Goal: Task Accomplishment & Management: Manage account settings

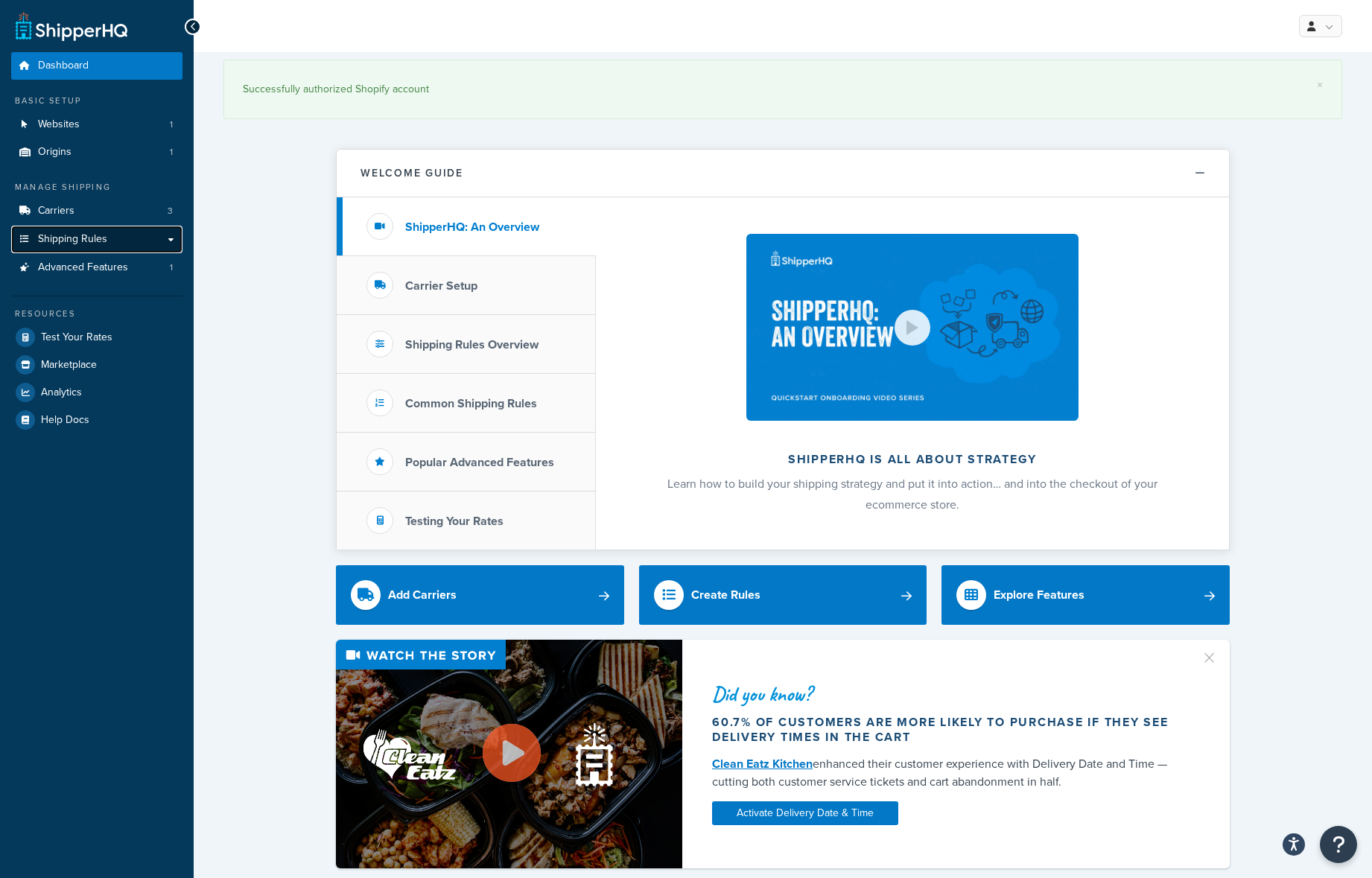
click at [119, 242] on link "Shipping Rules" at bounding box center [97, 239] width 171 height 27
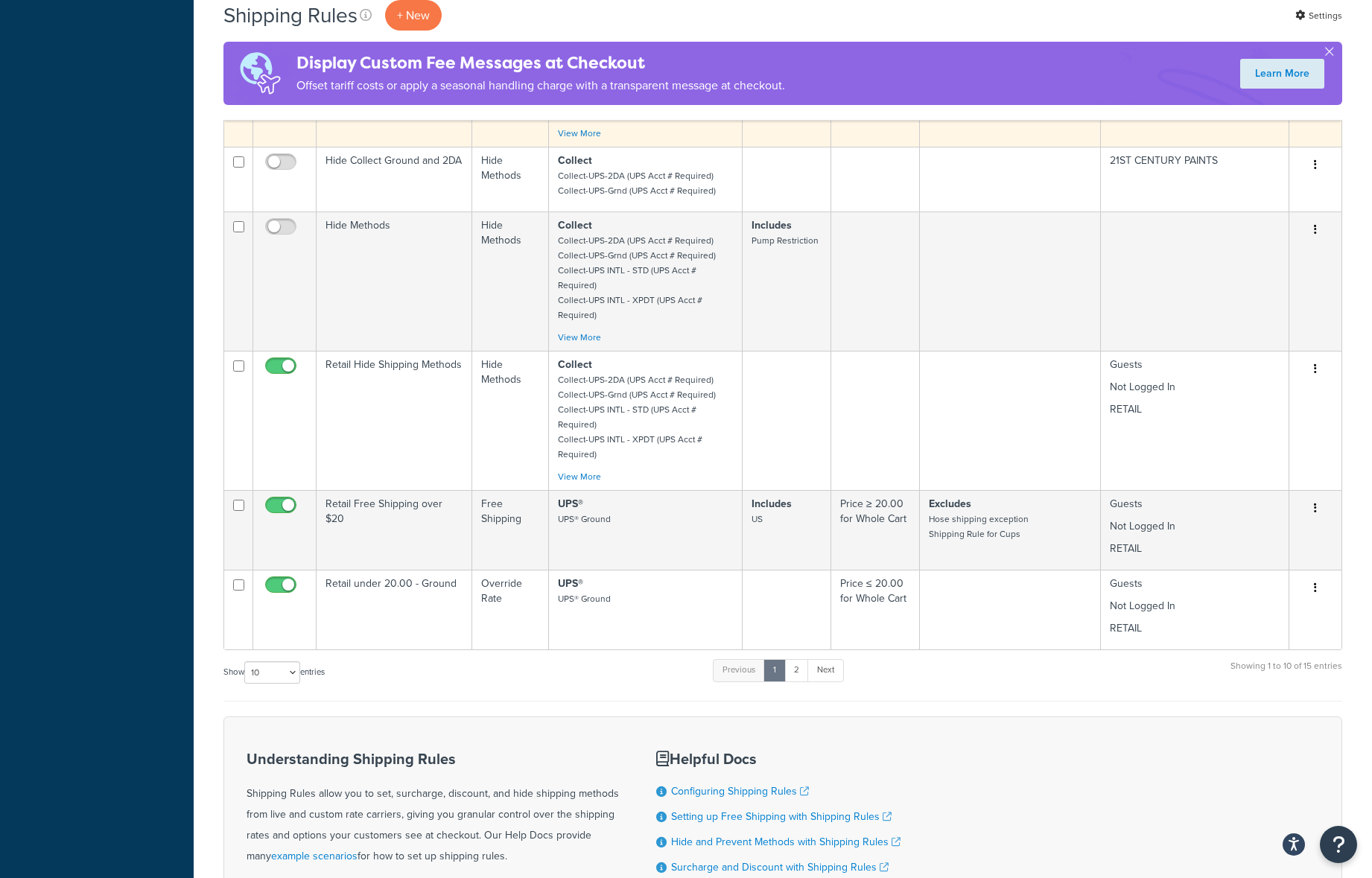
scroll to position [958, 0]
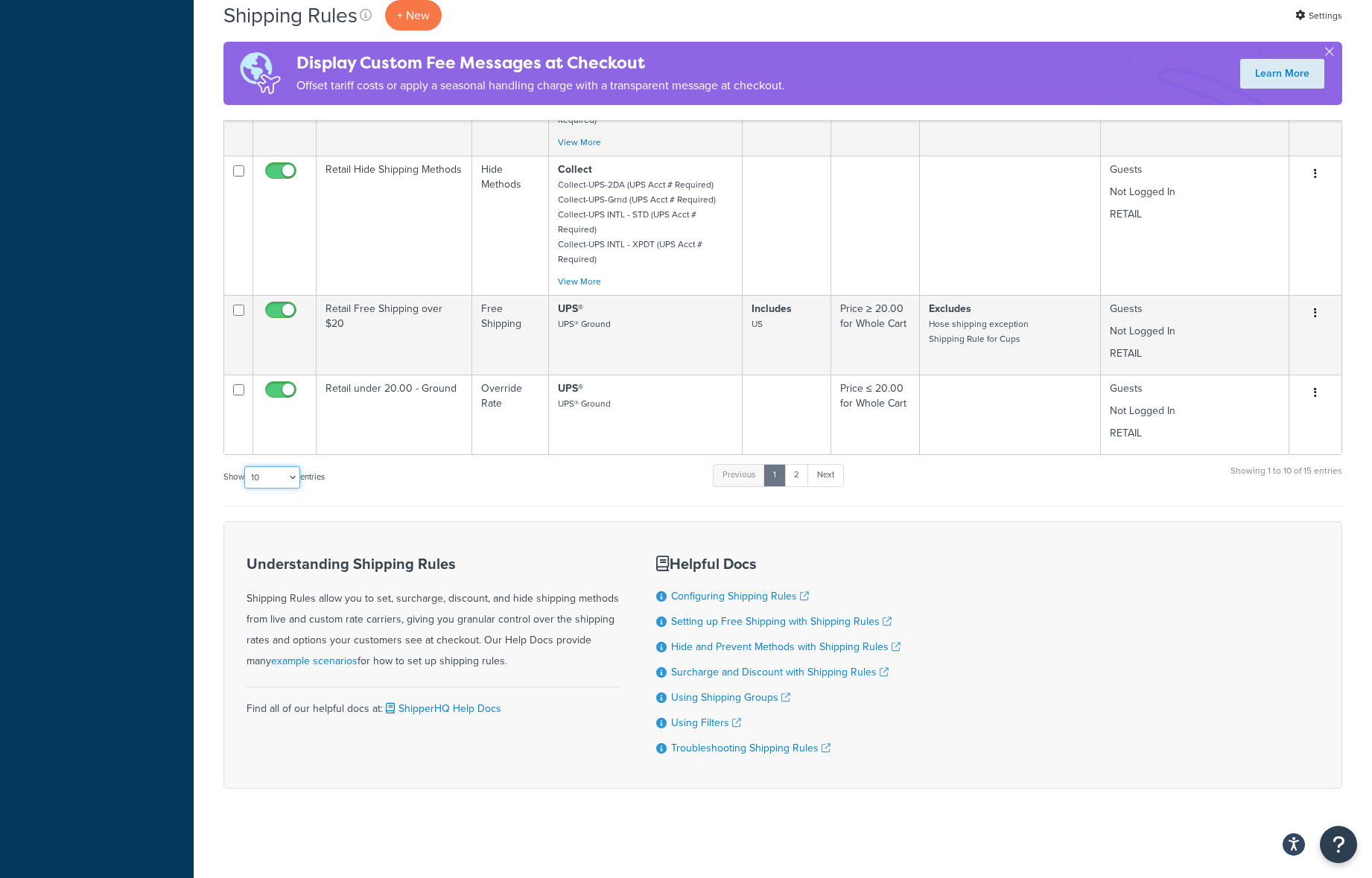
click at [284, 471] on select "10 15 25 50 100 1000" at bounding box center [272, 477] width 56 height 22
click at [246, 466] on select "10 15 25 50 100 1000" at bounding box center [272, 477] width 56 height 22
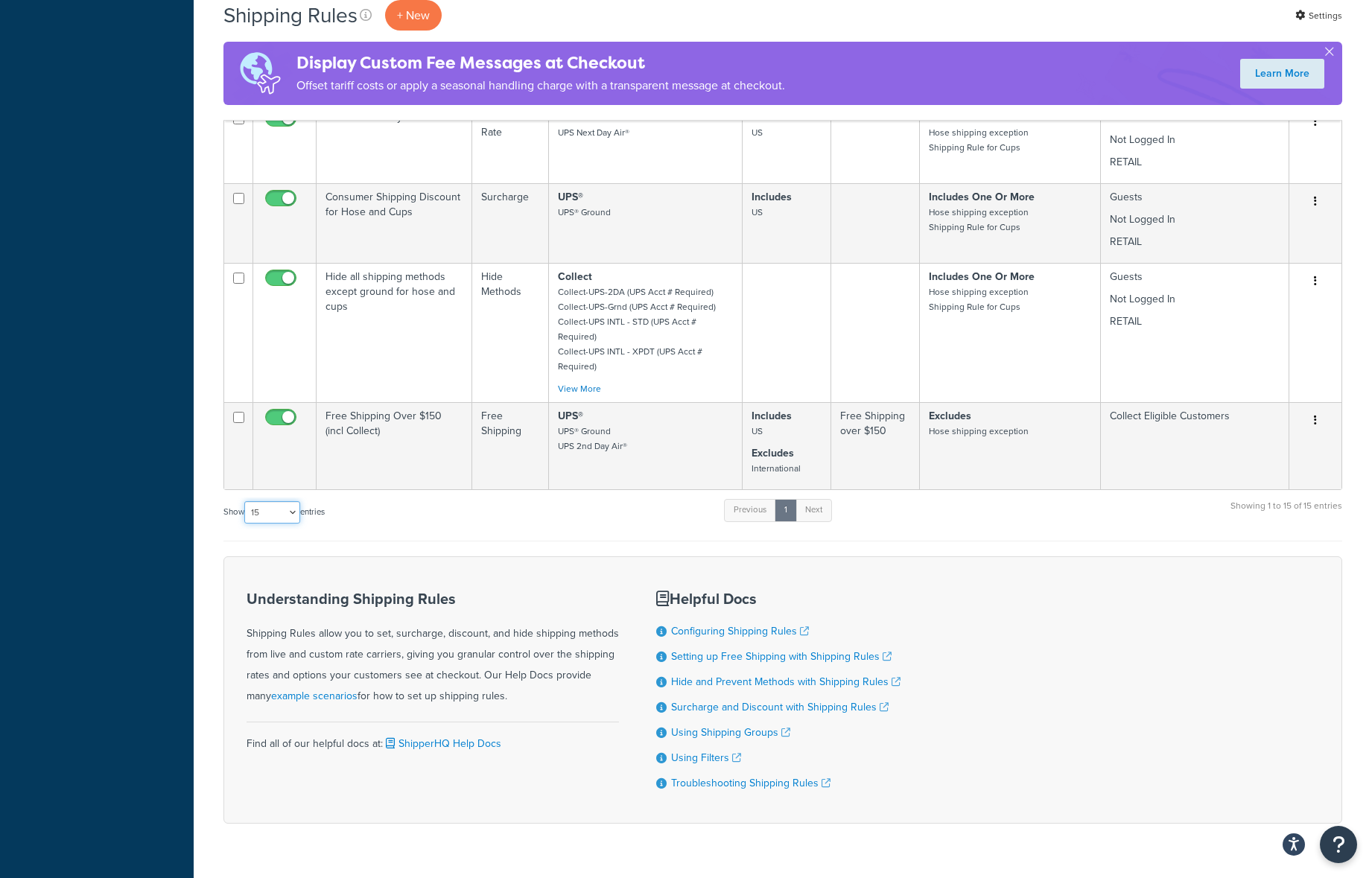
scroll to position [1423, 0]
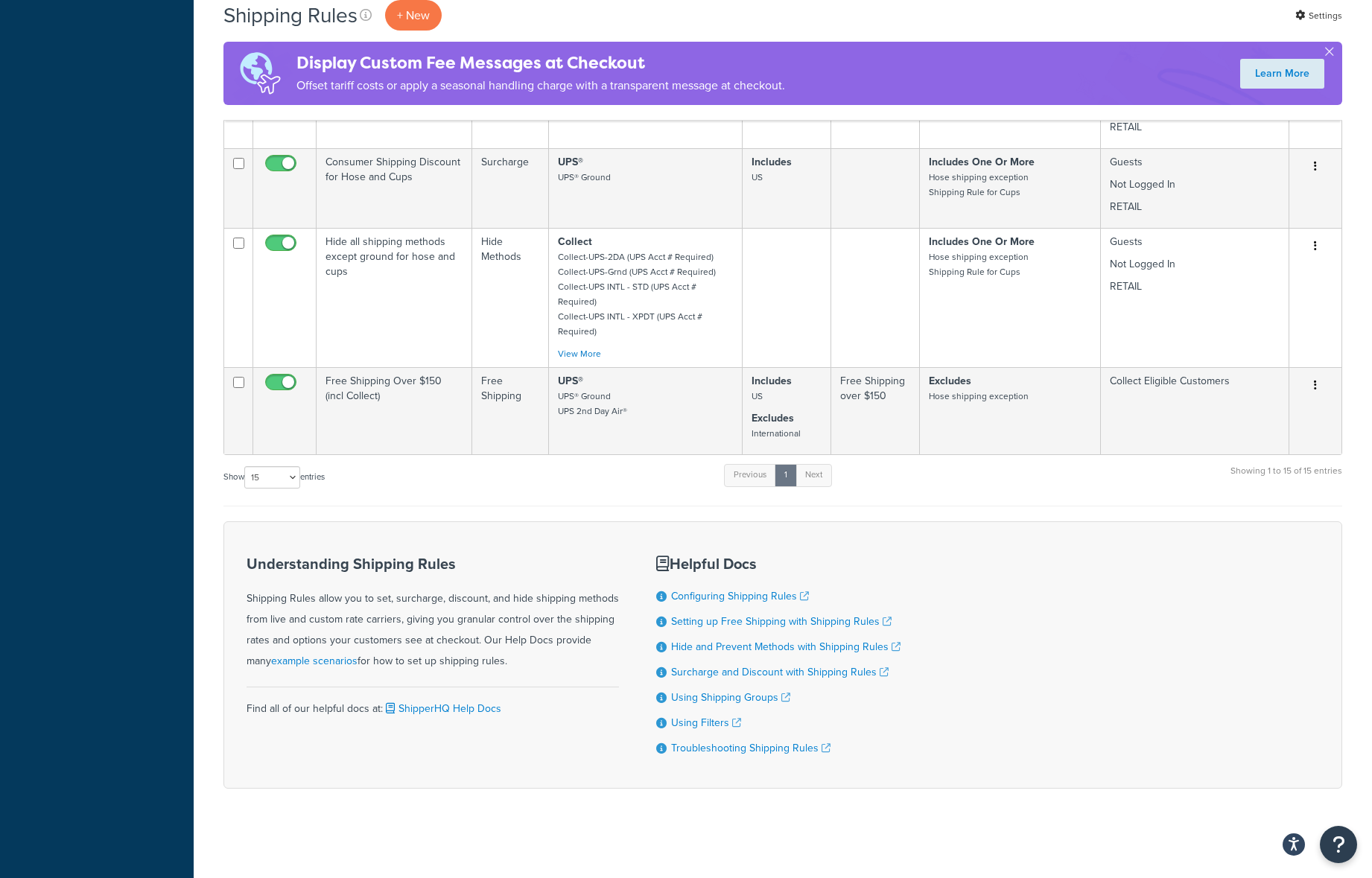
click at [268, 485] on div "Show 10 15 25 50 100 1000 entries" at bounding box center [274, 478] width 101 height 32
click at [271, 479] on select "10 15 25 50 100 1000" at bounding box center [272, 477] width 56 height 22
select select "50"
click at [246, 466] on select "10 15 25 50 100 1000" at bounding box center [272, 477] width 56 height 22
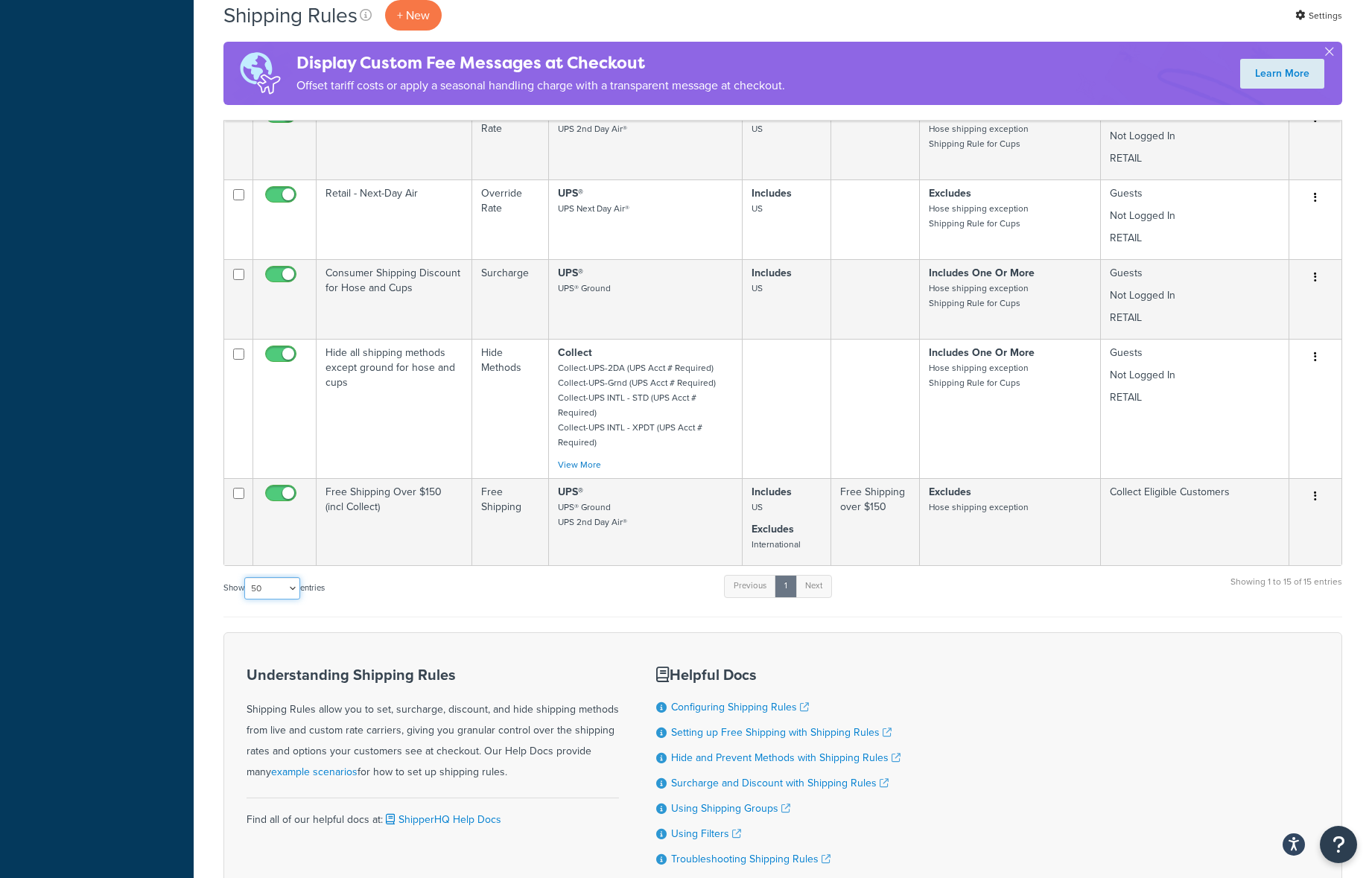
scroll to position [1289, 0]
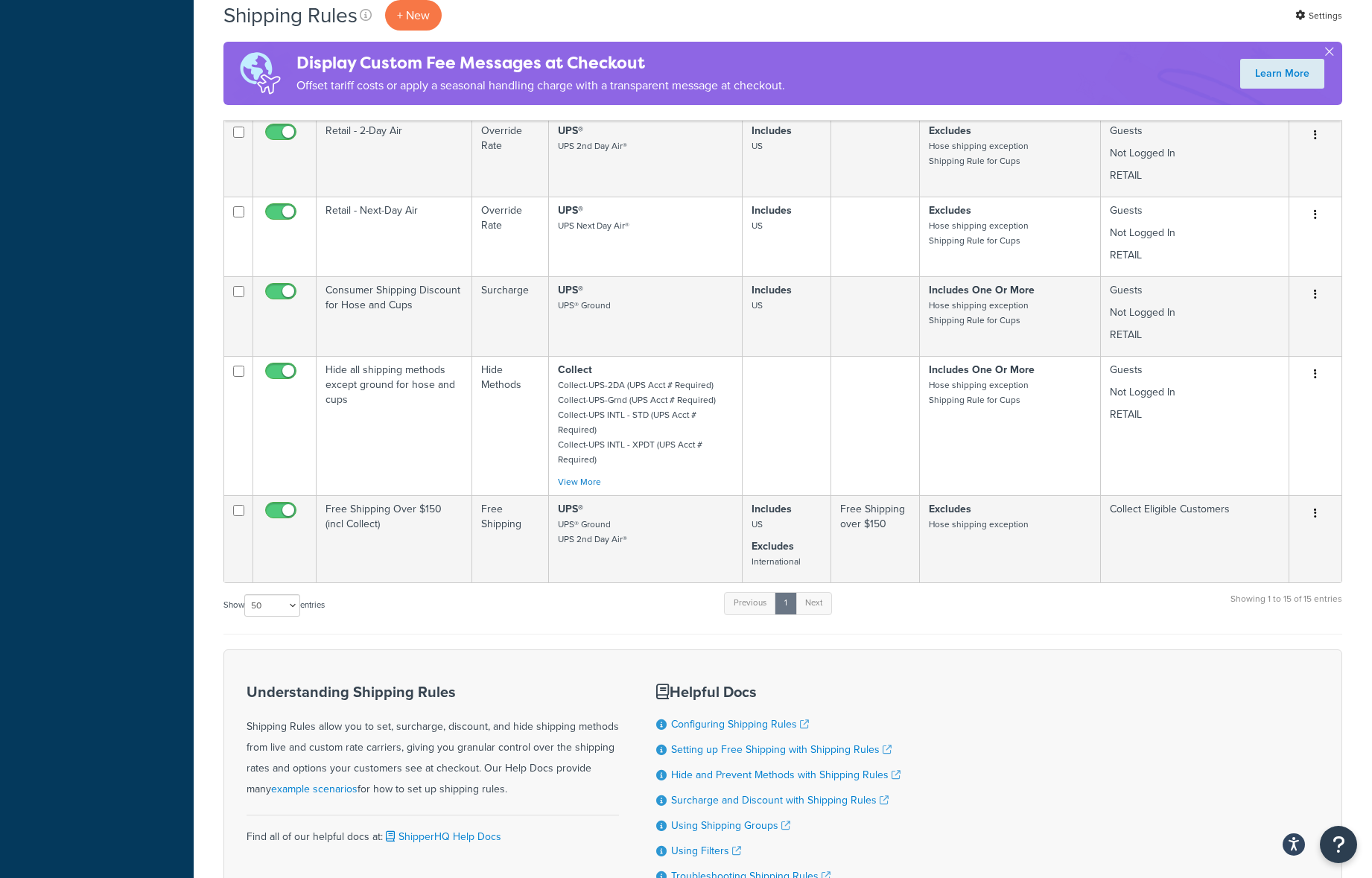
click at [591, 601] on div "Show 10 15 25 50 100 1000 entries Previous 1 Next Showing 1 to 15 of 15 entries" at bounding box center [783, 612] width 1119 height 44
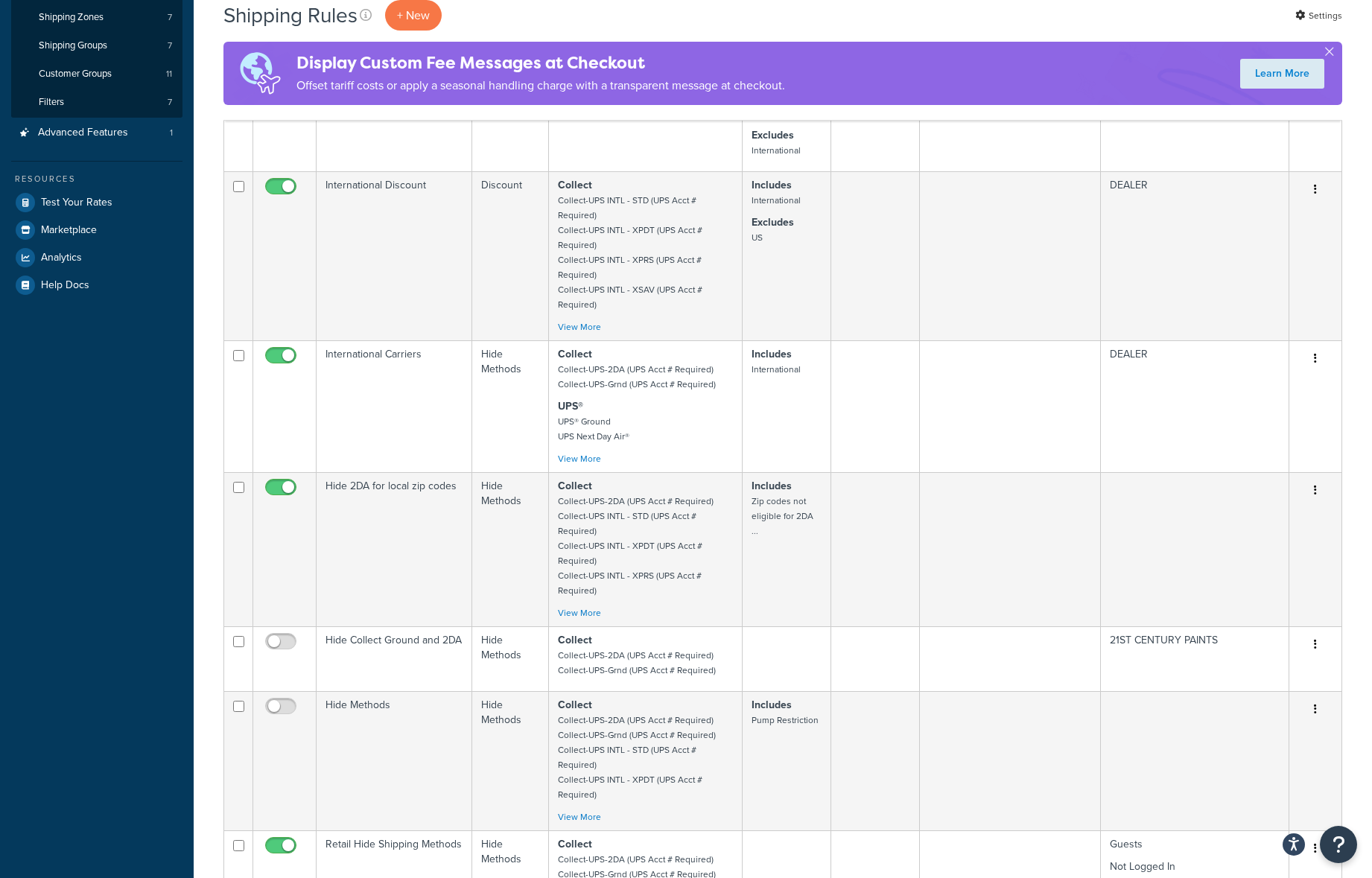
scroll to position [0, 0]
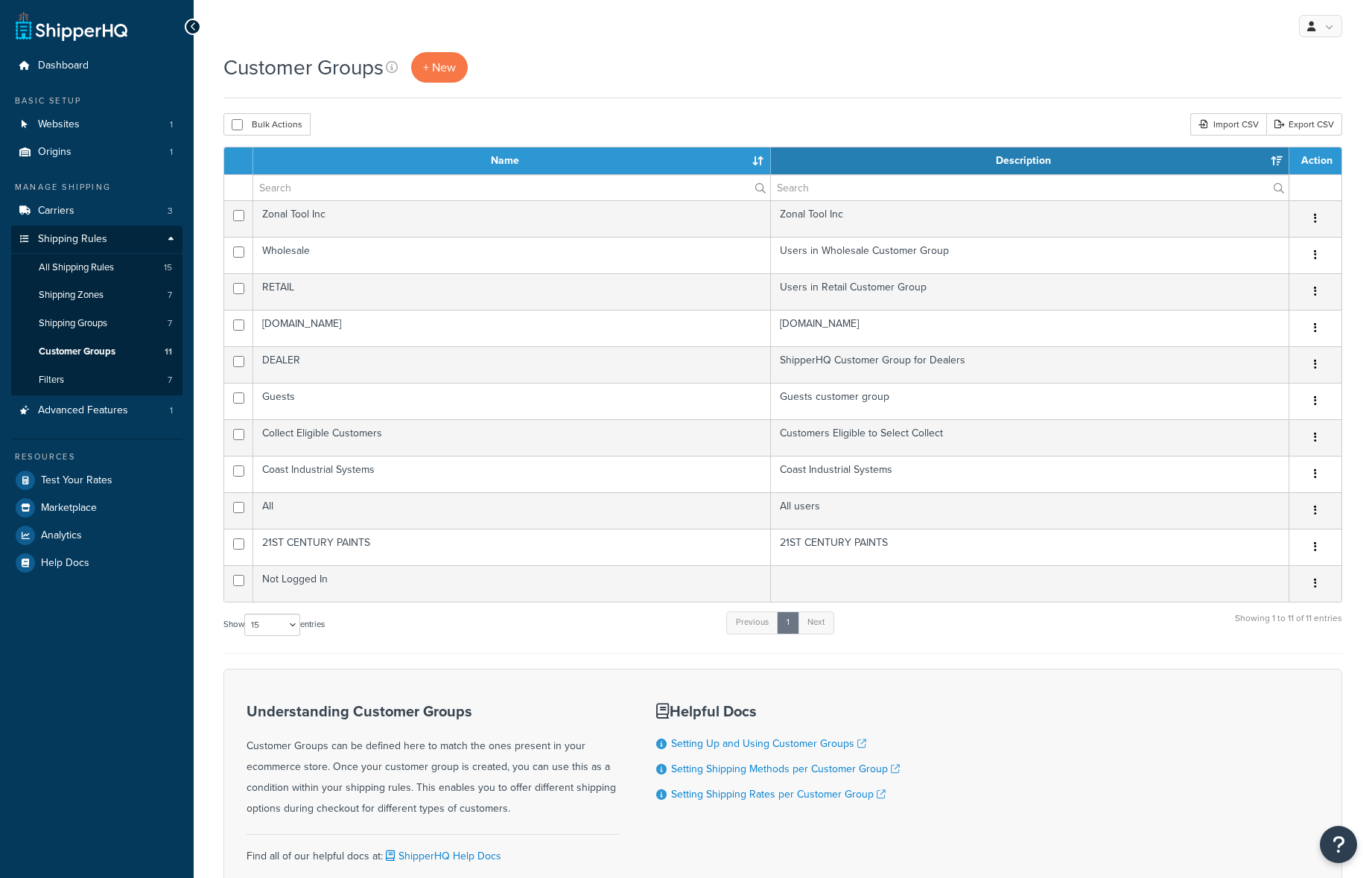
select select "15"
click at [287, 622] on select "10 15 25 50 100" at bounding box center [272, 624] width 56 height 22
click at [246, 614] on select "10 15 25 50 100" at bounding box center [272, 624] width 56 height 22
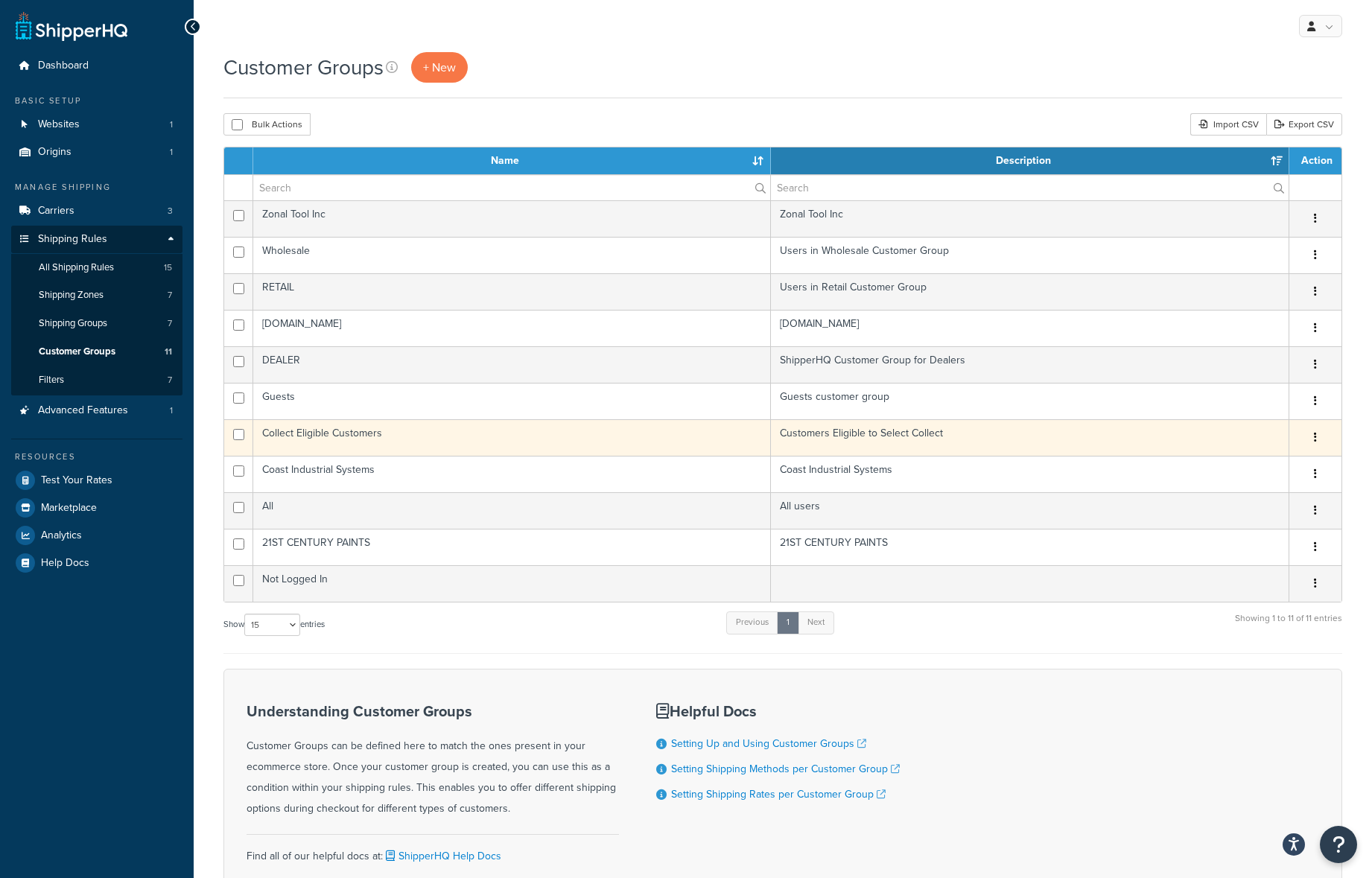
click at [296, 431] on td "Collect Eligible Customers" at bounding box center [512, 437] width 518 height 36
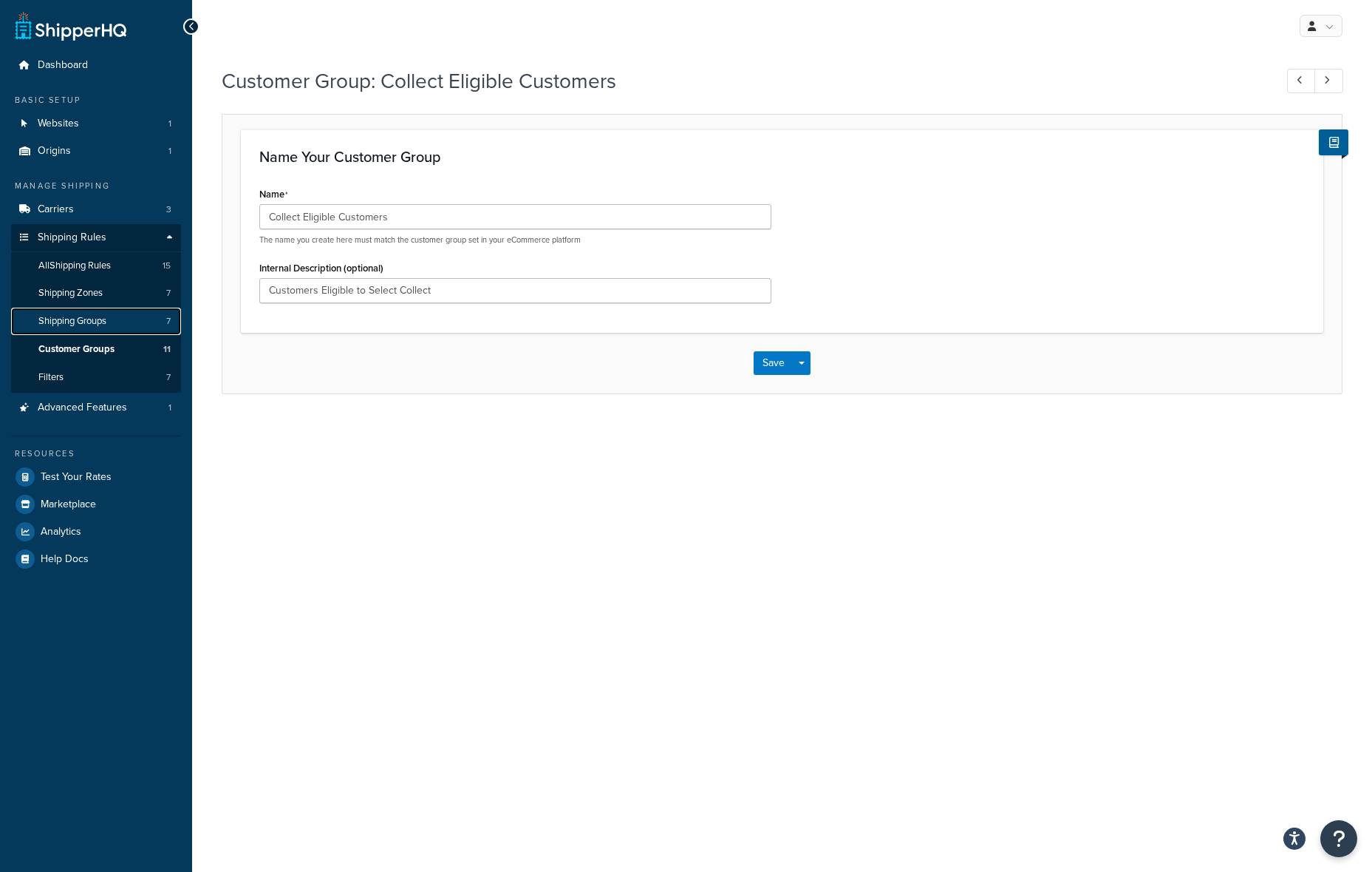
click at [110, 312] on link "Shipping Groups 7" at bounding box center [96, 321] width 170 height 27
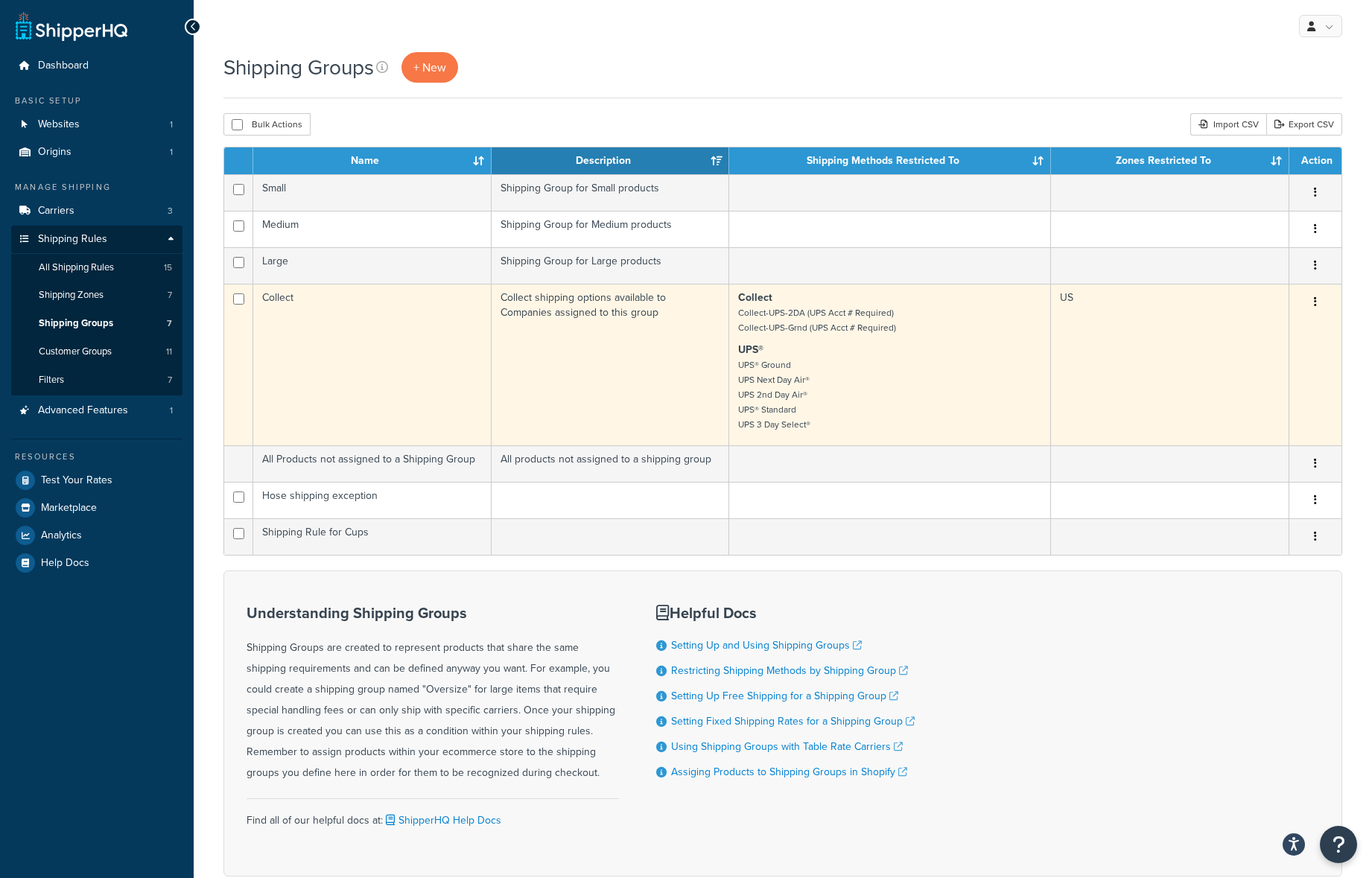
click at [285, 294] on td "Collect" at bounding box center [372, 364] width 238 height 161
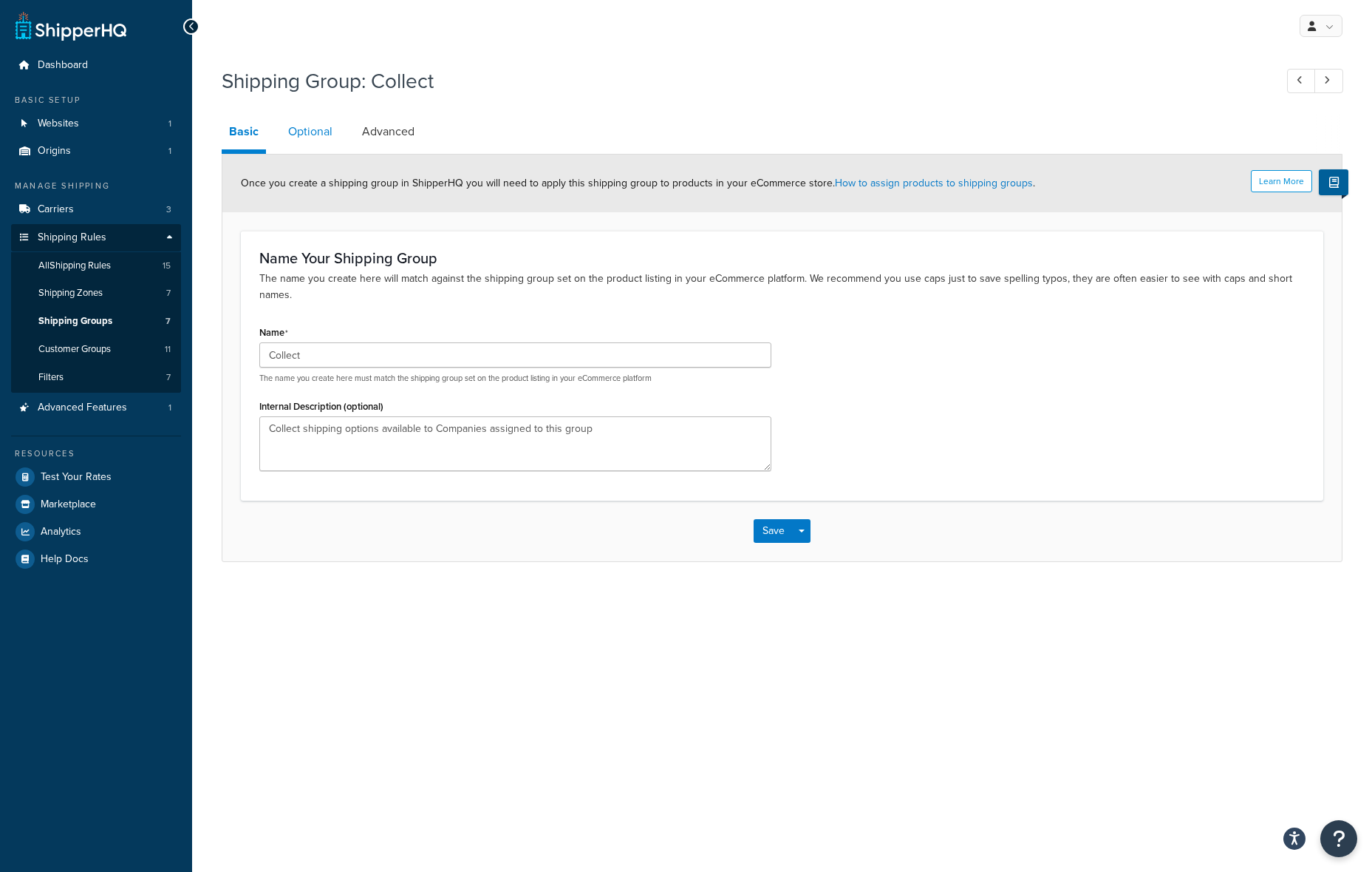
click at [301, 136] on link "Optional" at bounding box center [310, 131] width 59 height 35
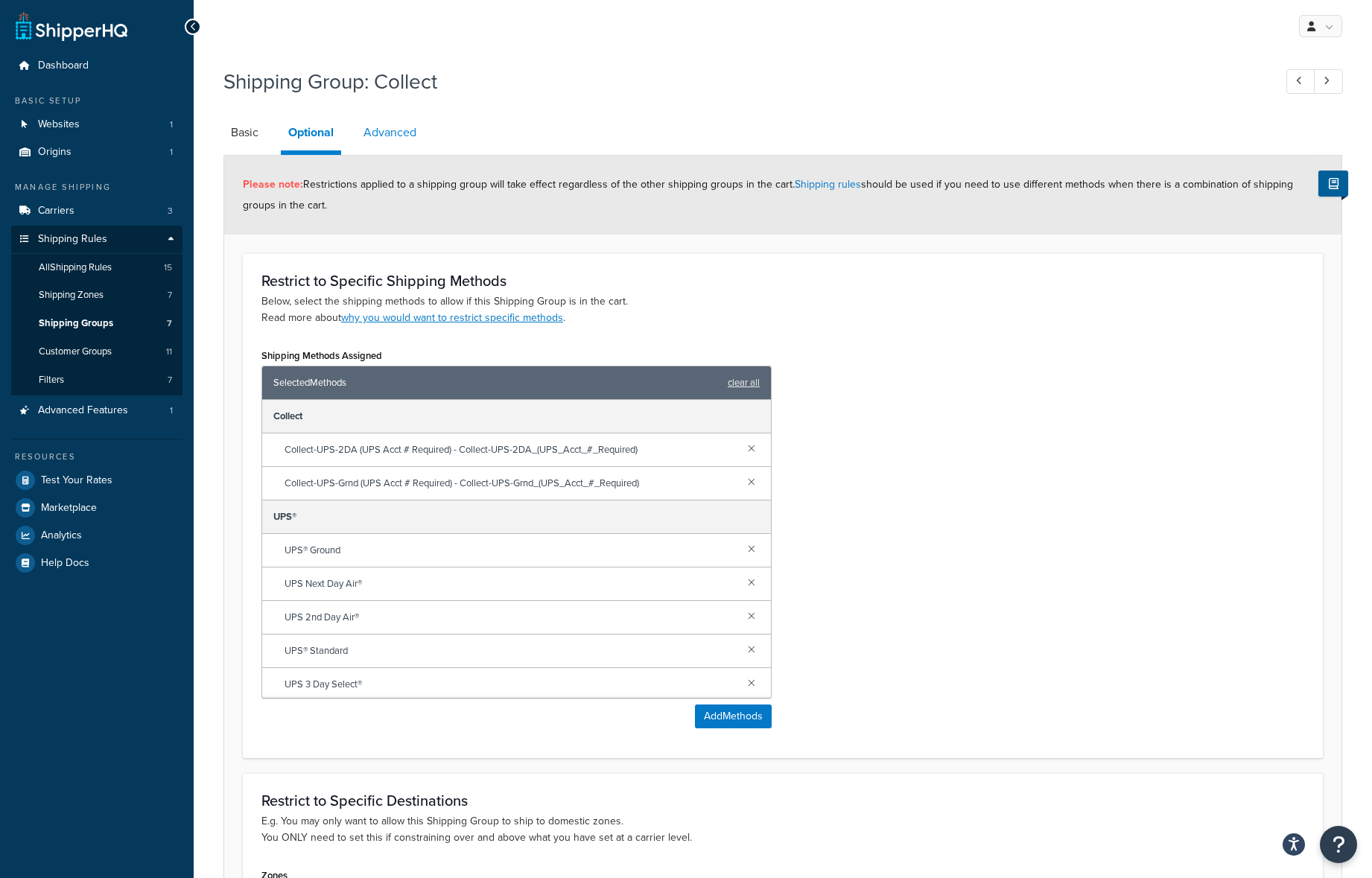
click at [393, 135] on link "Advanced" at bounding box center [390, 132] width 67 height 35
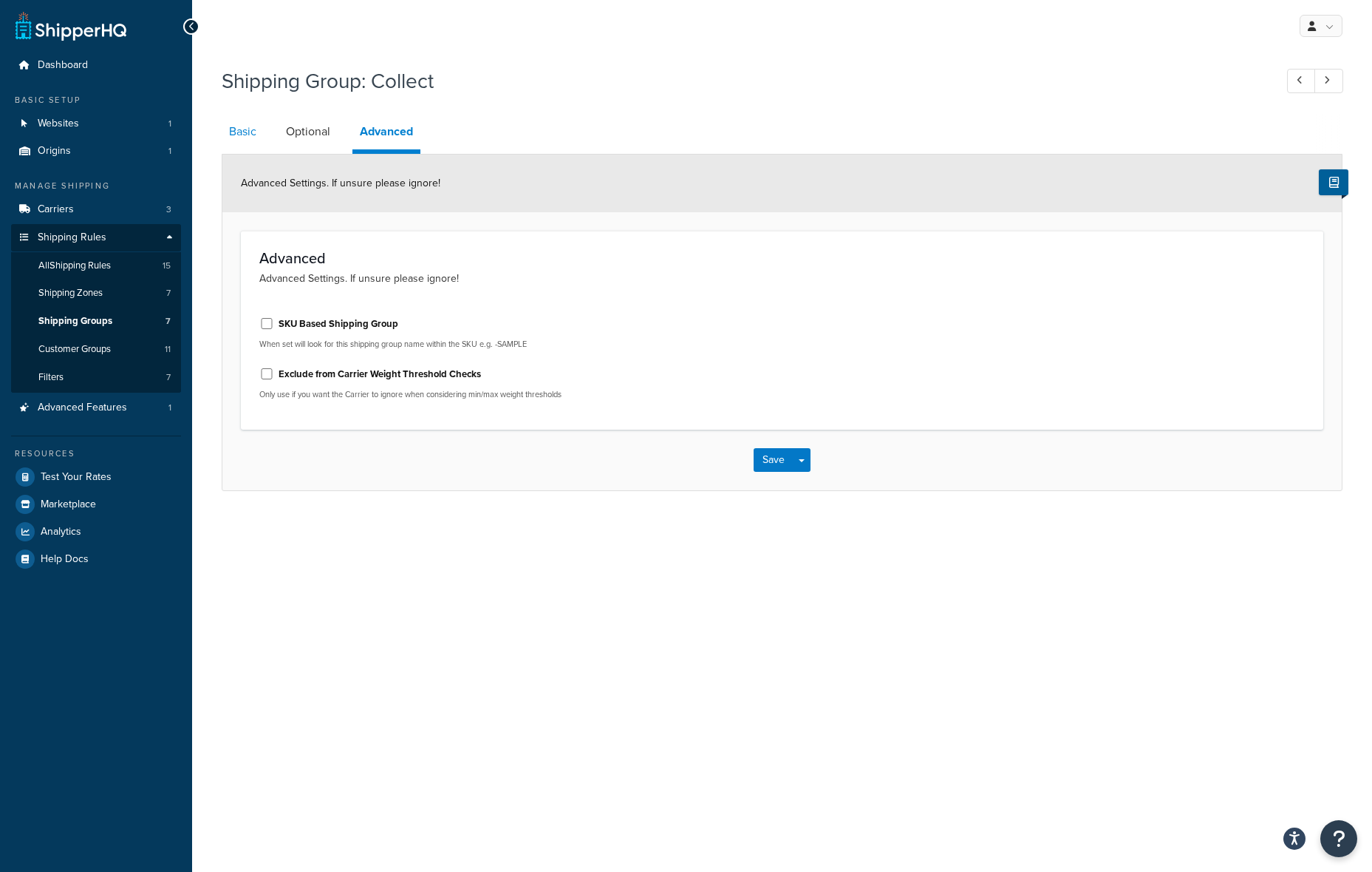
click at [242, 129] on link "Basic" at bounding box center [243, 131] width 42 height 35
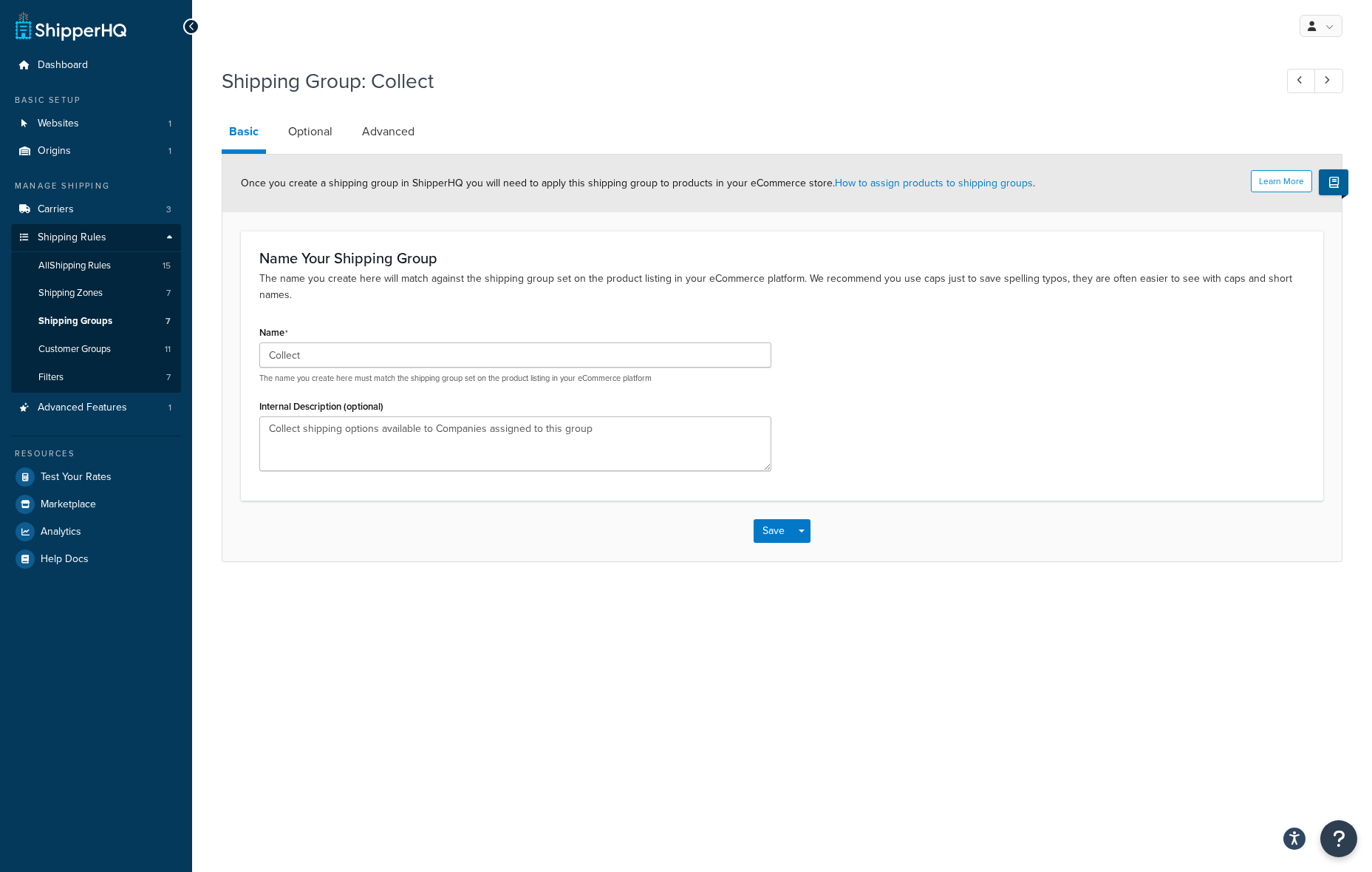
click at [244, 131] on link "Basic" at bounding box center [244, 133] width 44 height 40
click at [311, 136] on link "Optional" at bounding box center [310, 131] width 59 height 35
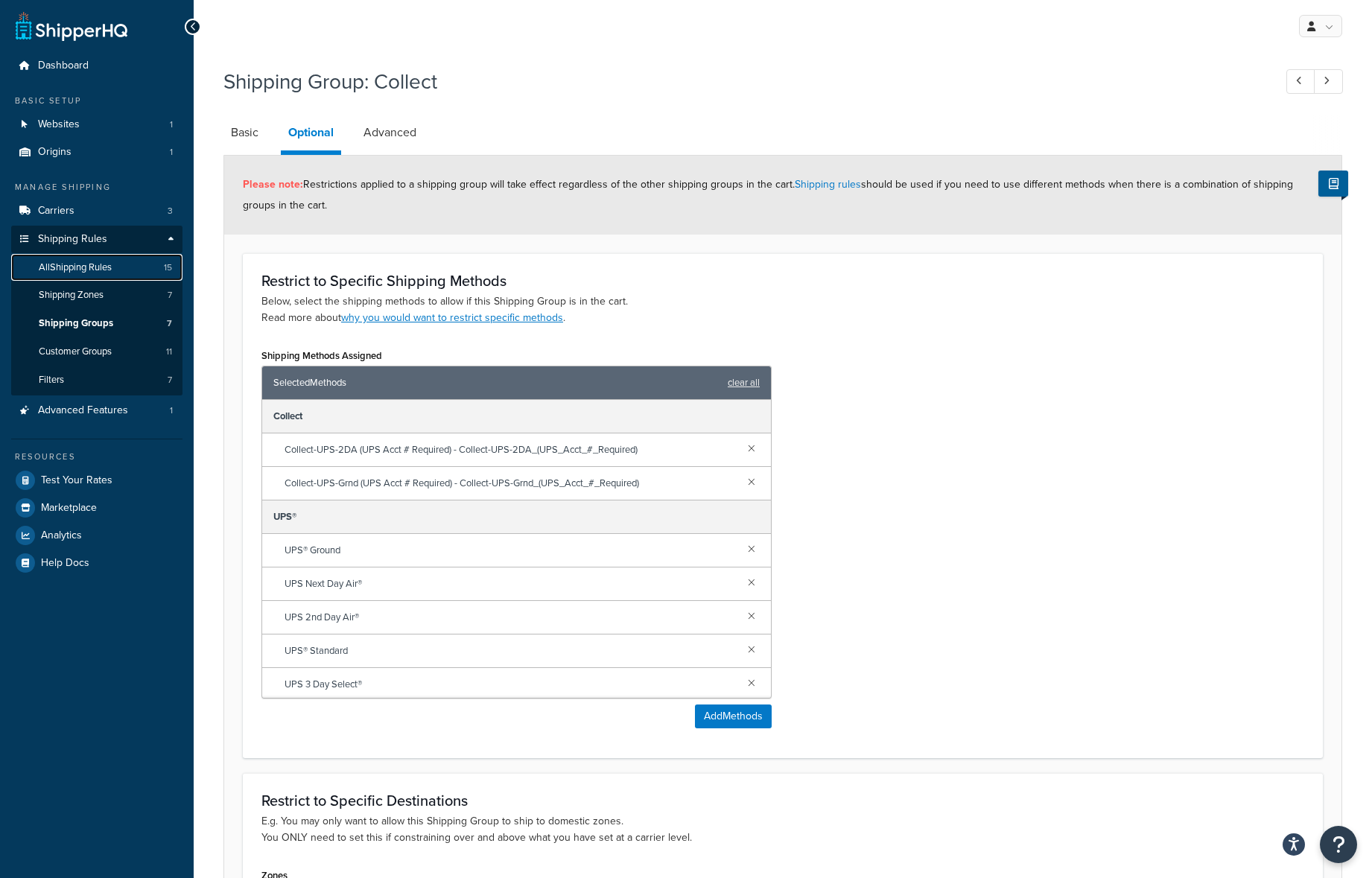
click at [94, 270] on span "All Shipping Rules" at bounding box center [75, 268] width 73 height 12
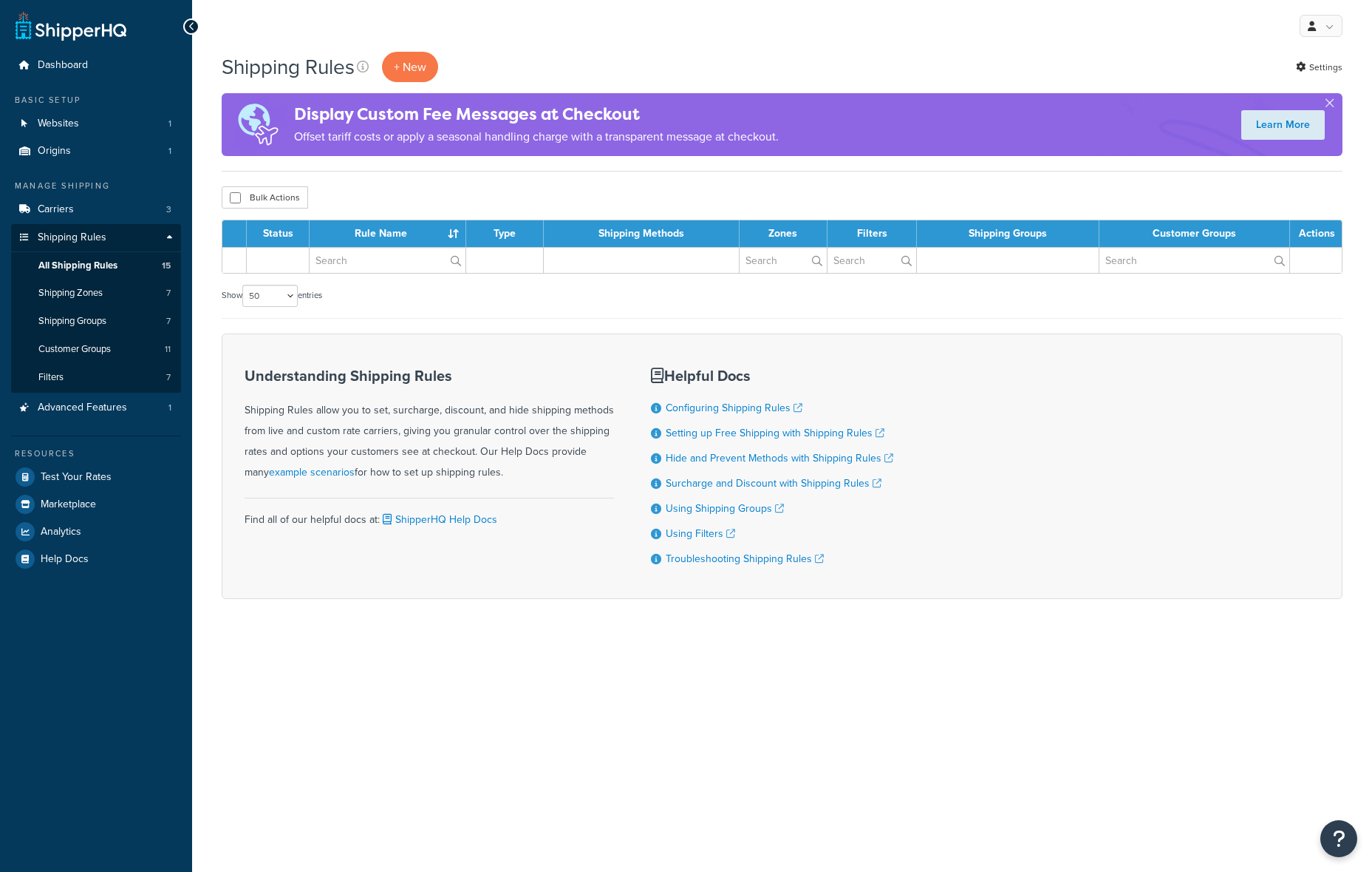
select select "50"
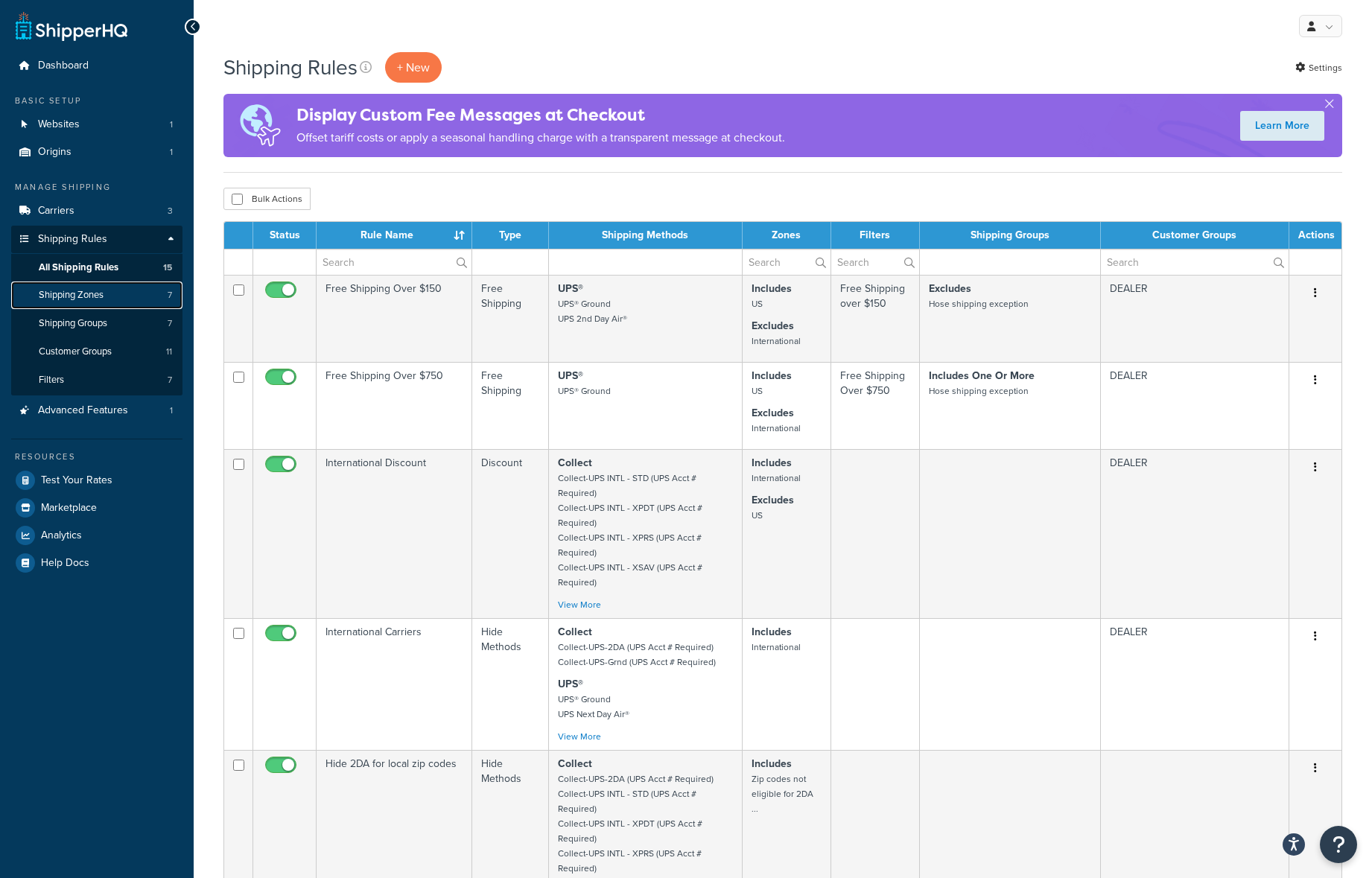
click at [105, 306] on link "Shipping Zones 7" at bounding box center [97, 295] width 171 height 27
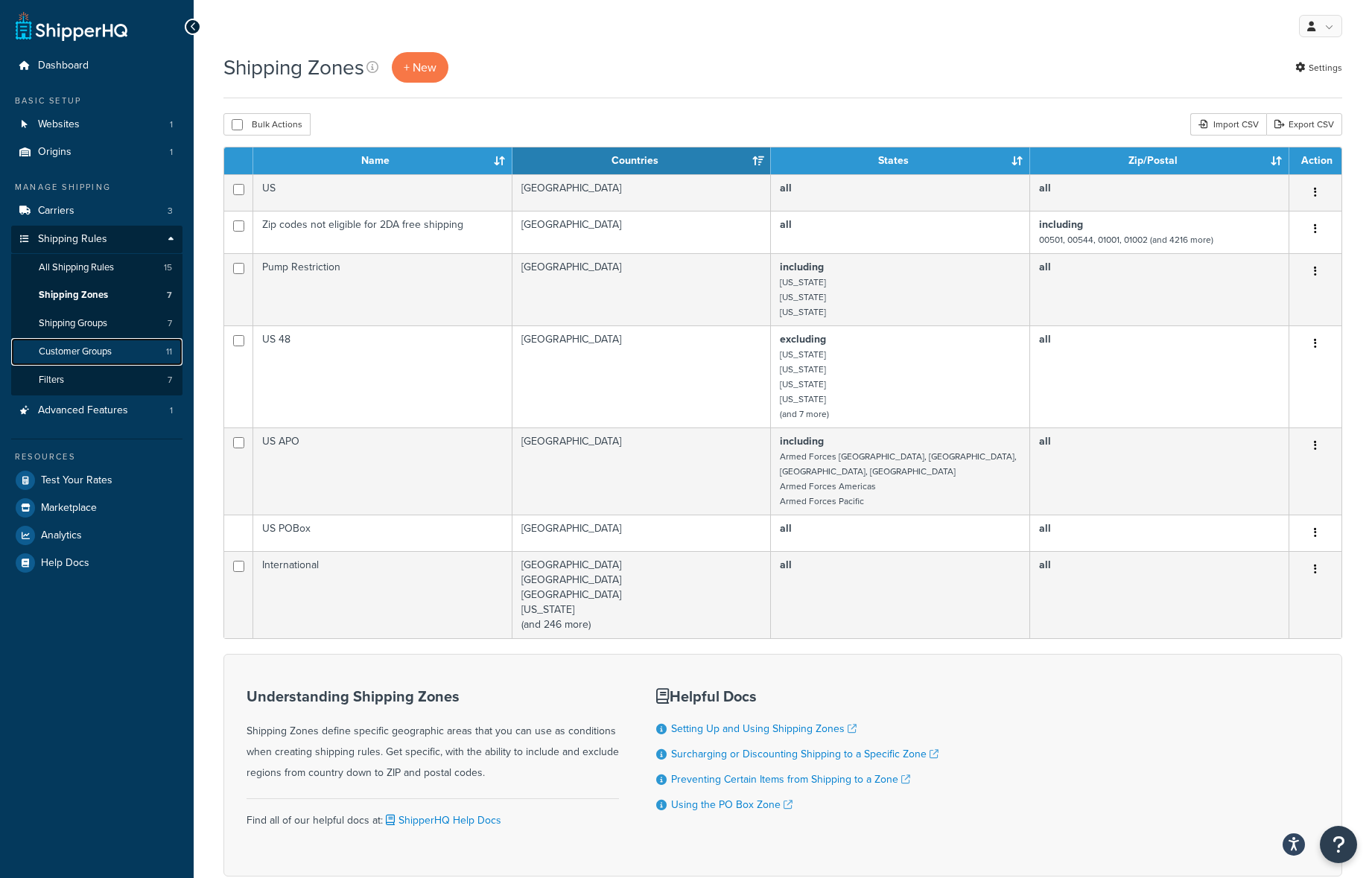
click at [109, 352] on span "Customer Groups" at bounding box center [75, 352] width 73 height 12
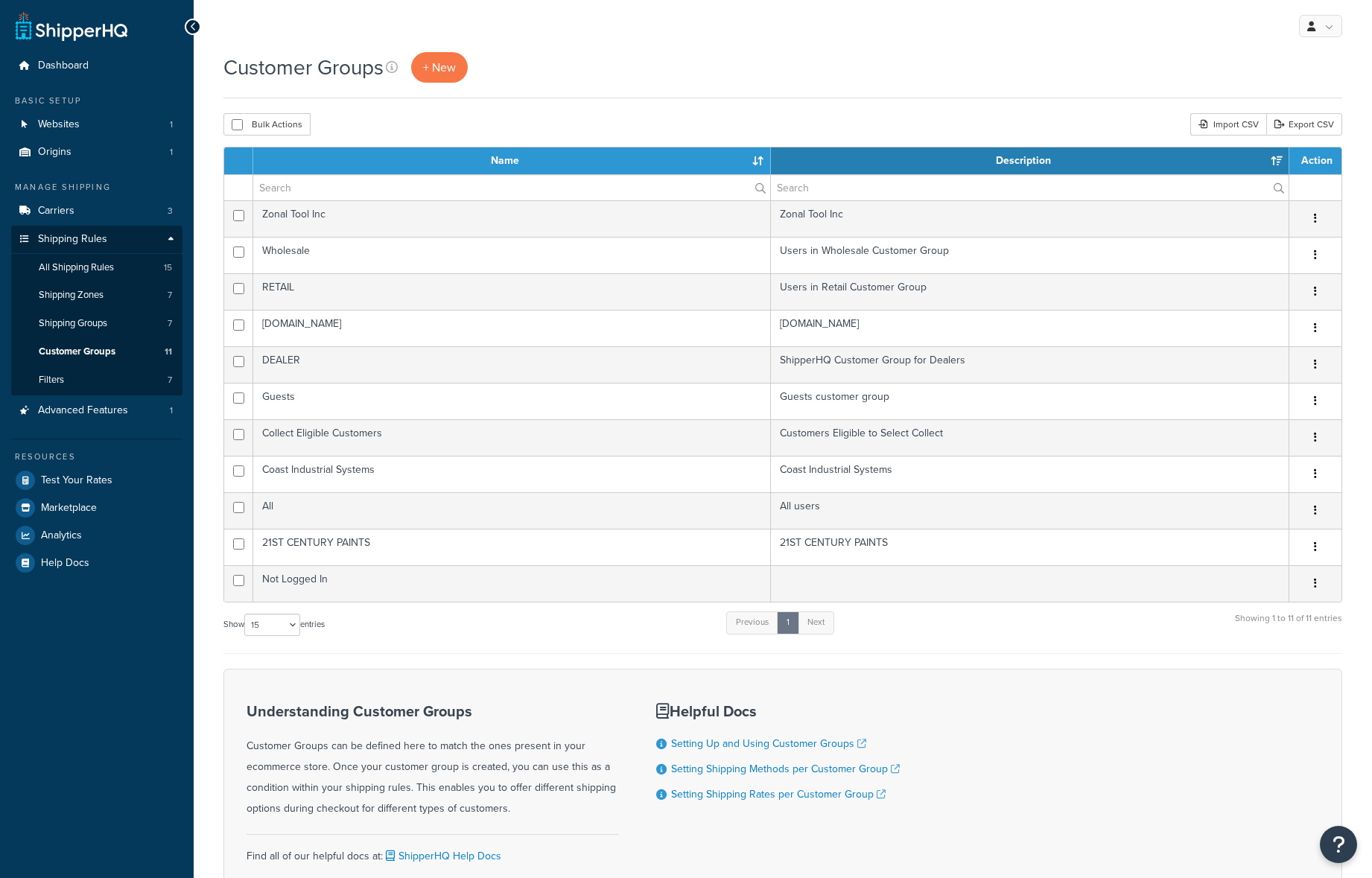
select select "15"
click at [104, 319] on span "Shipping Groups" at bounding box center [73, 323] width 68 height 12
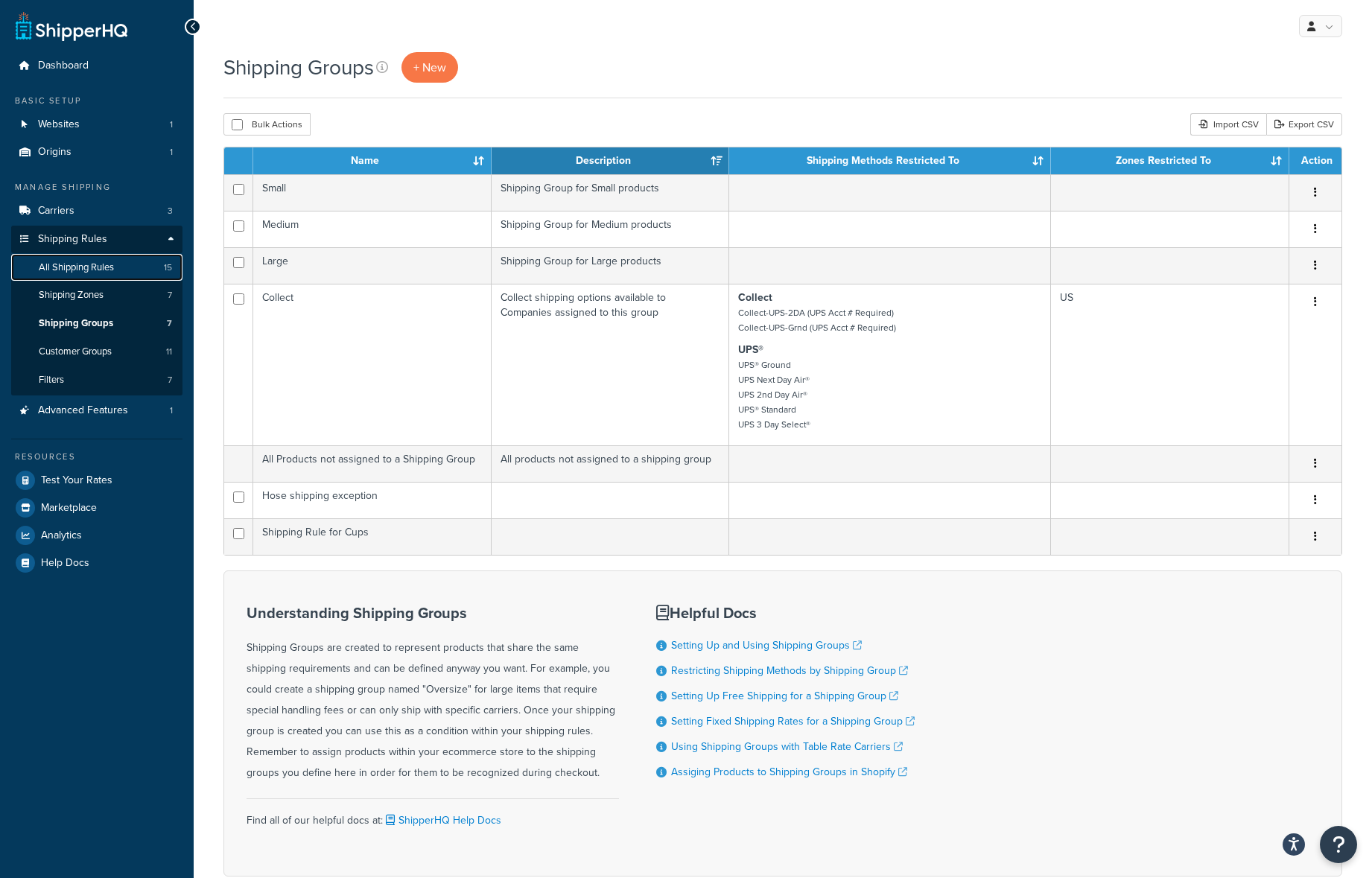
click at [100, 273] on span "All Shipping Rules" at bounding box center [76, 268] width 75 height 12
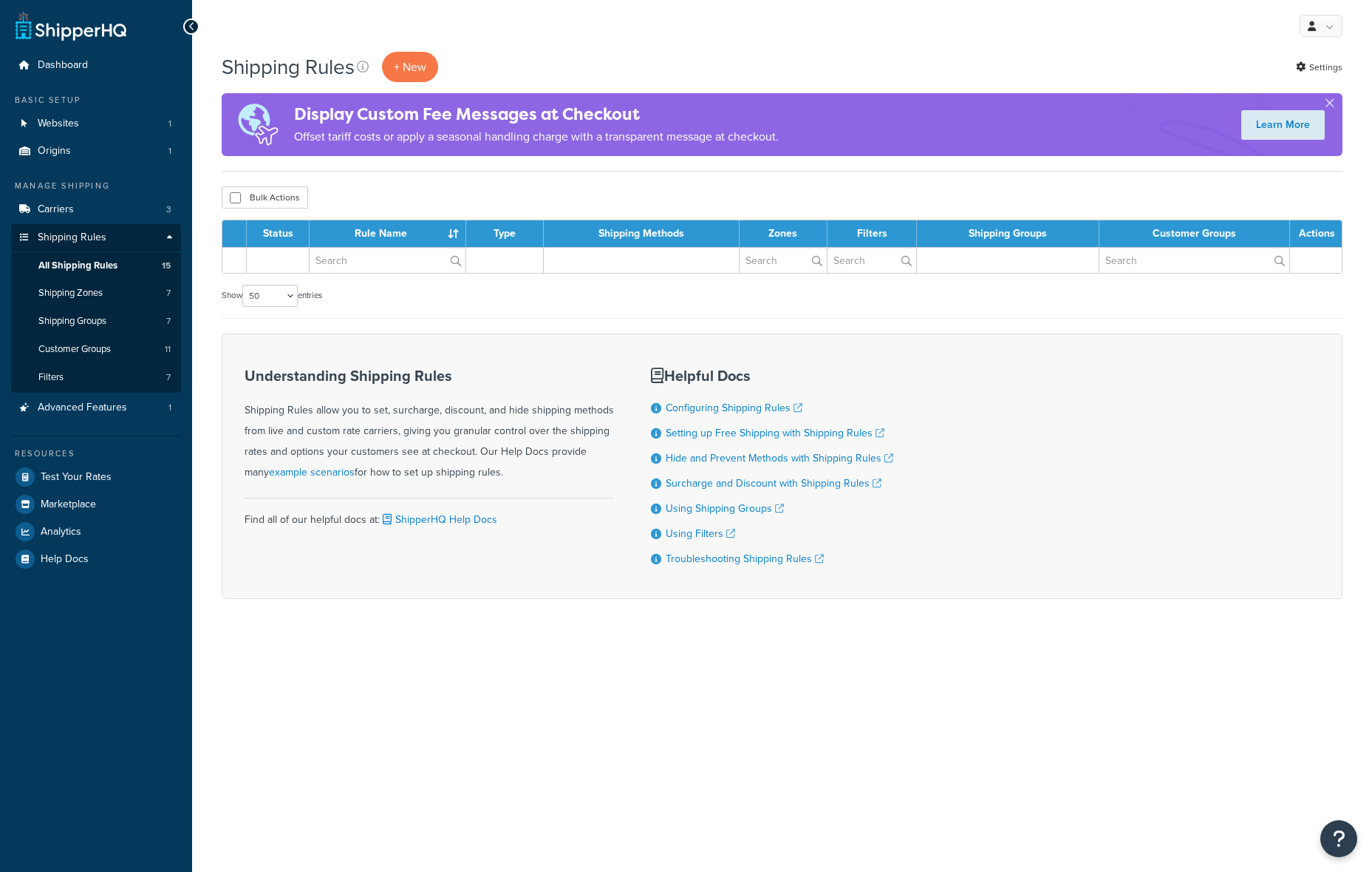
select select "50"
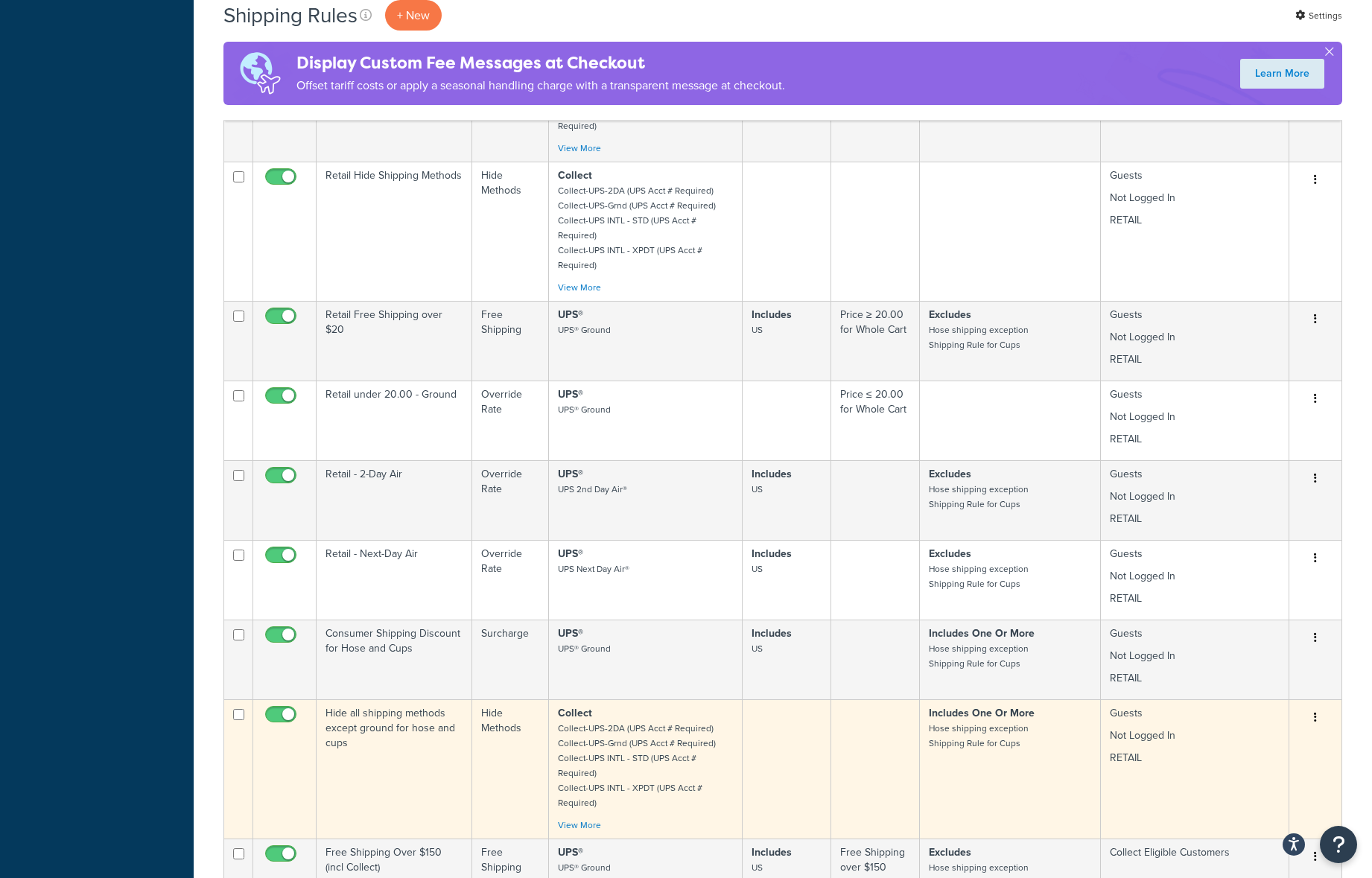
scroll to position [871, 0]
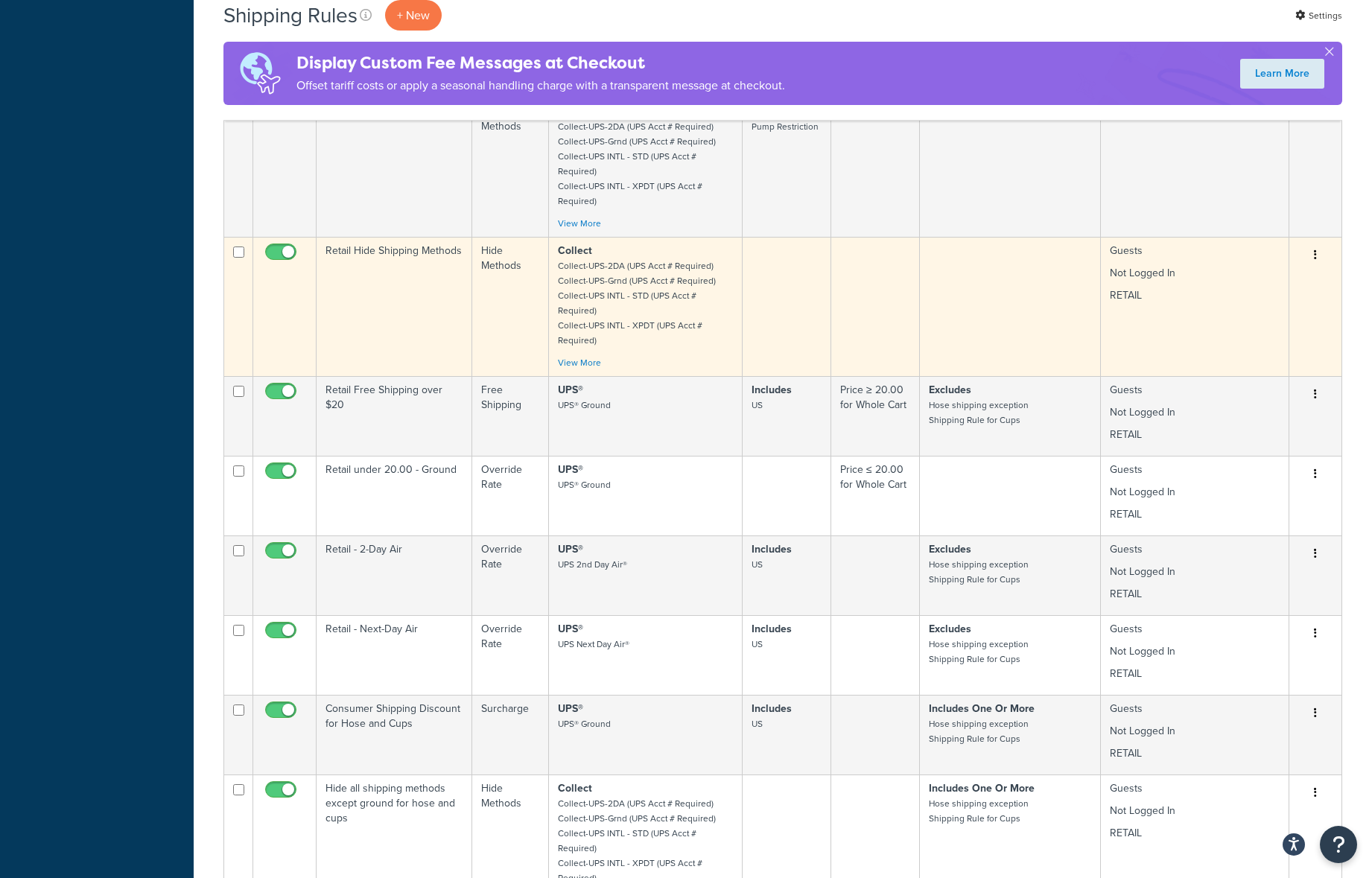
click at [589, 370] on div "Collect Collect-UPS-2DA (UPS Acct # Required) Collect-UPS-Grnd (UPS Acct # Requ…" at bounding box center [644, 307] width 175 height 127
click at [585, 367] on link "View More" at bounding box center [579, 362] width 43 height 13
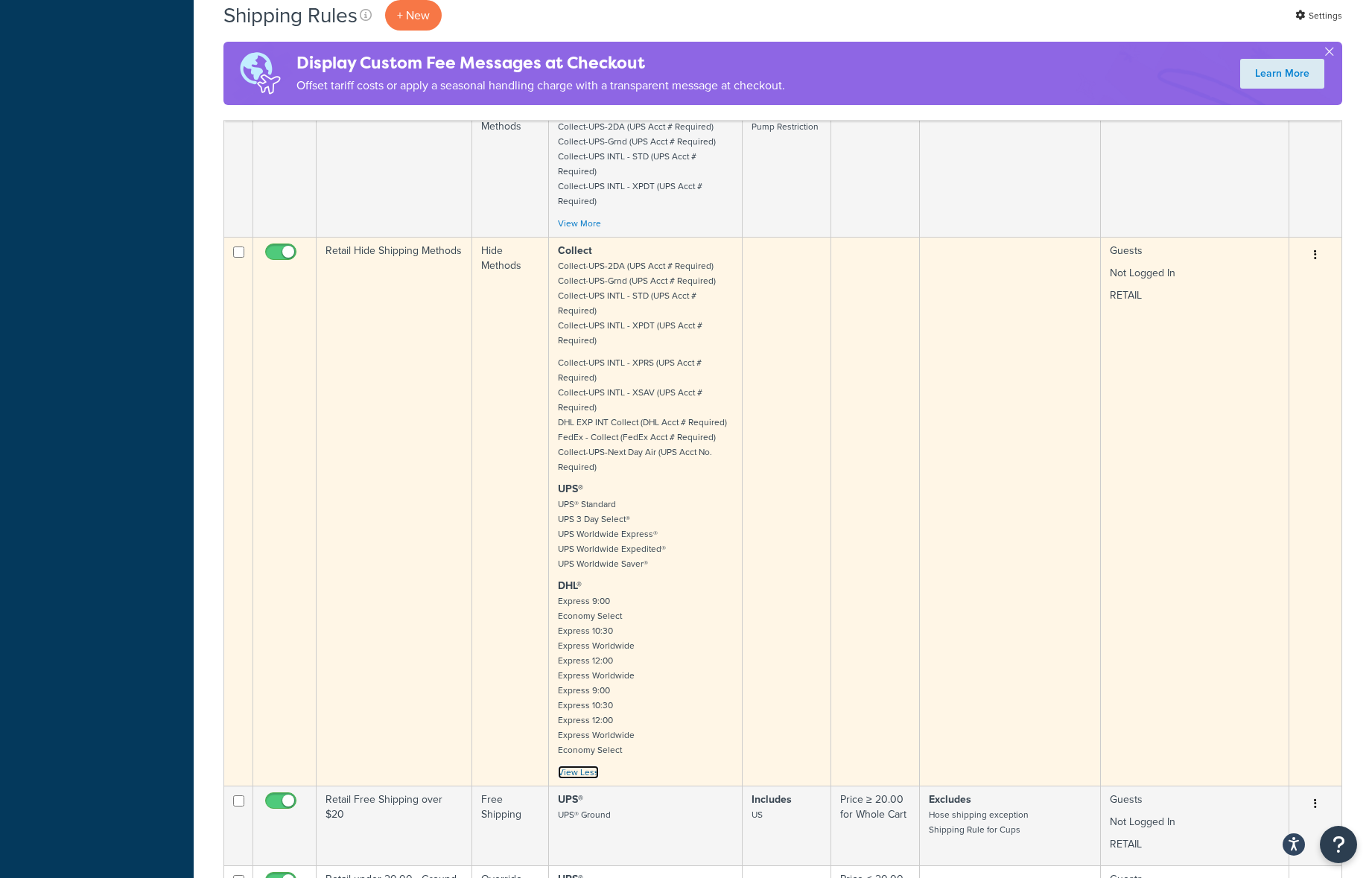
click at [589, 772] on link "View Less" at bounding box center [578, 772] width 41 height 13
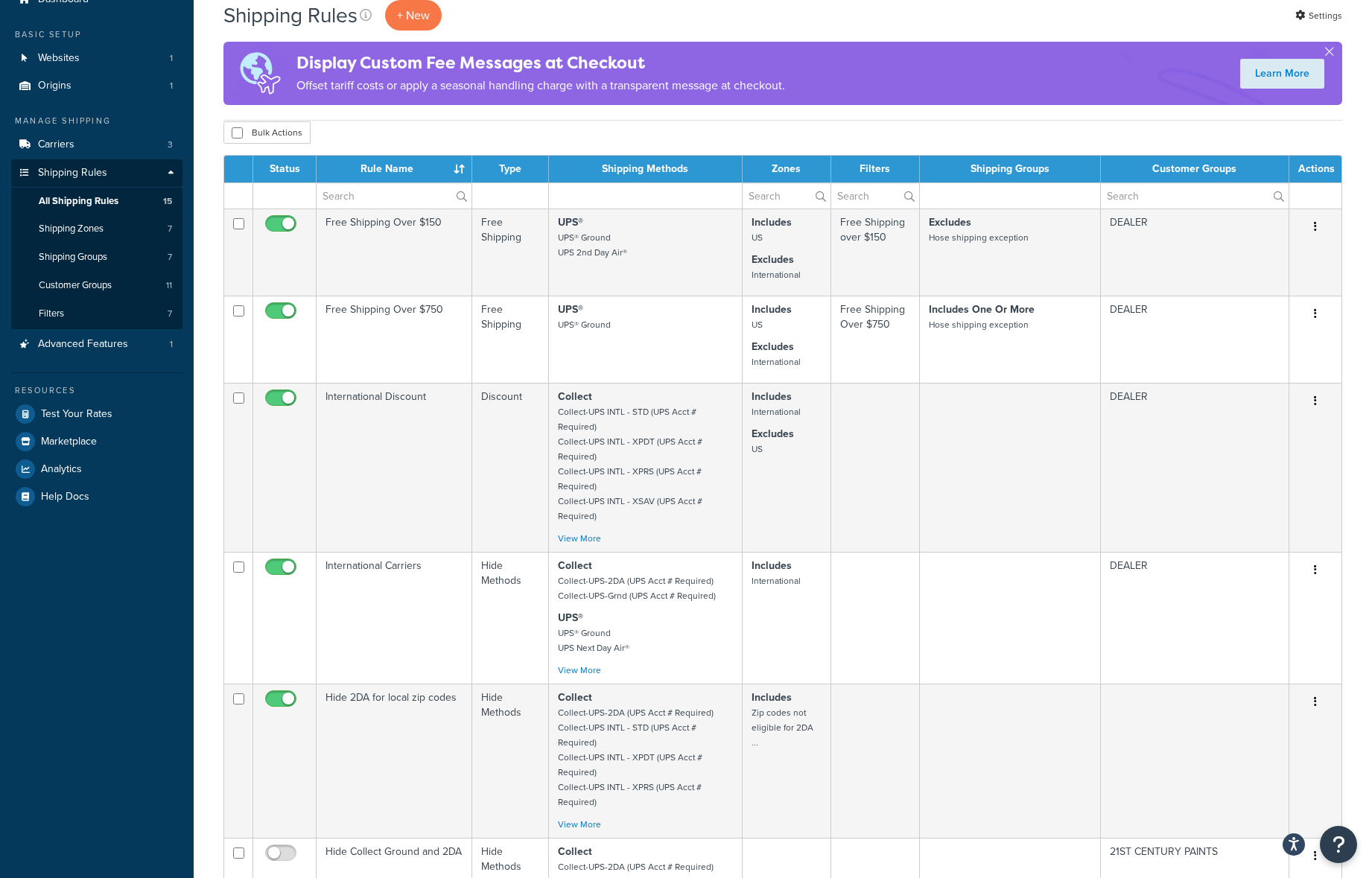
scroll to position [0, 0]
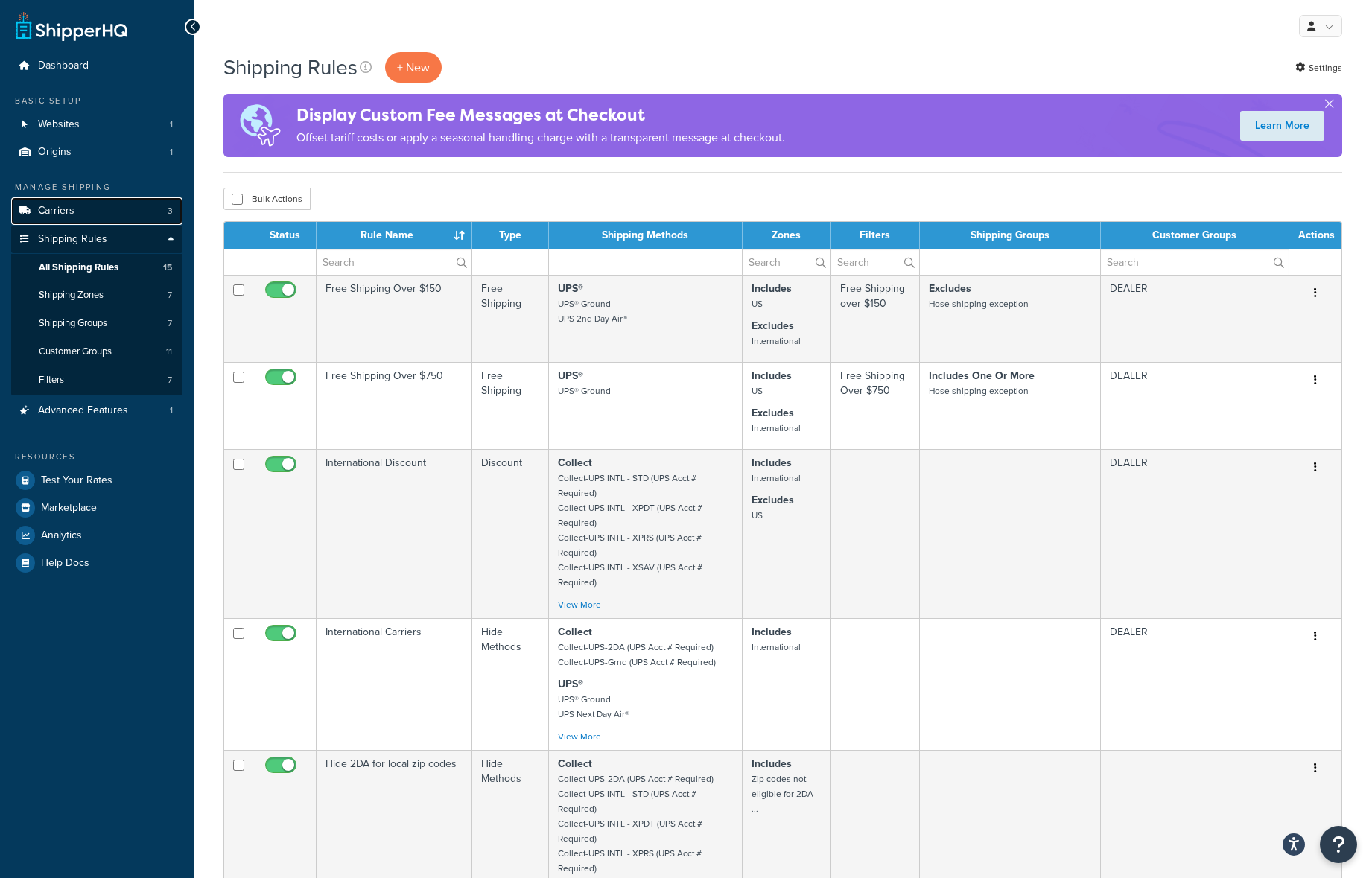
click at [79, 212] on link "Carriers 3" at bounding box center [97, 211] width 171 height 27
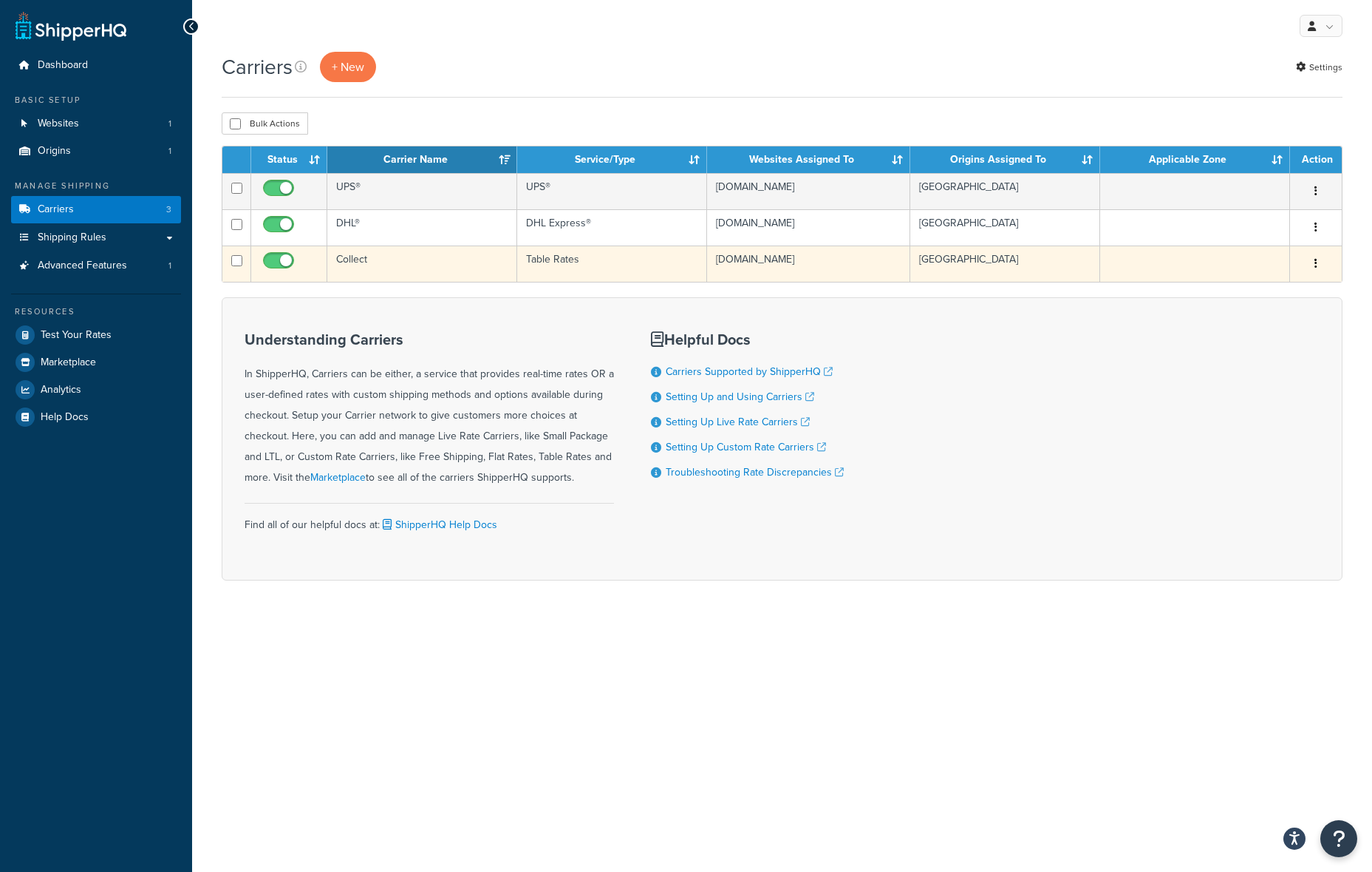
click at [393, 260] on td "Collect" at bounding box center [422, 263] width 190 height 36
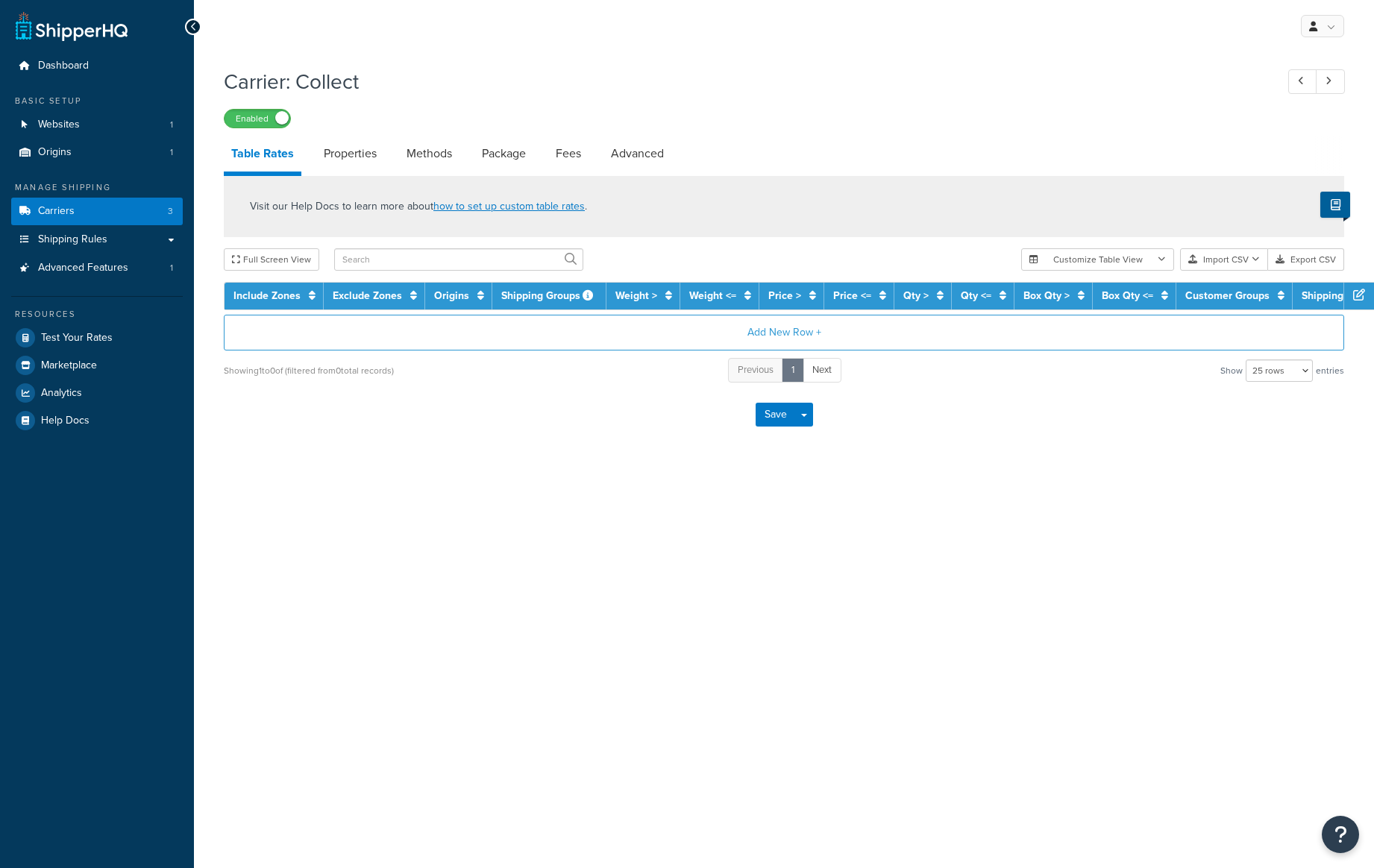
select select "25"
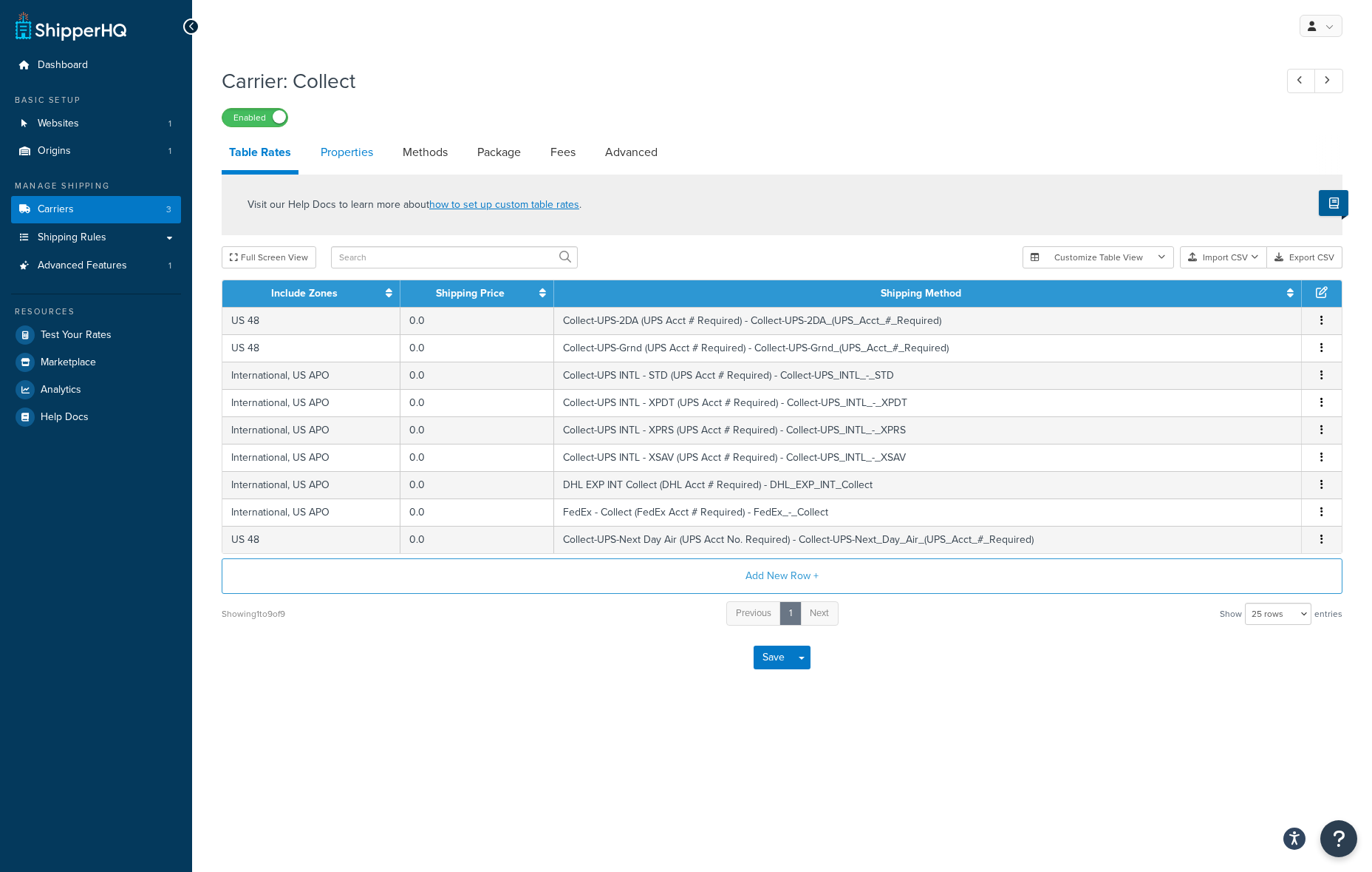
click at [333, 150] on link "Properties" at bounding box center [347, 152] width 67 height 35
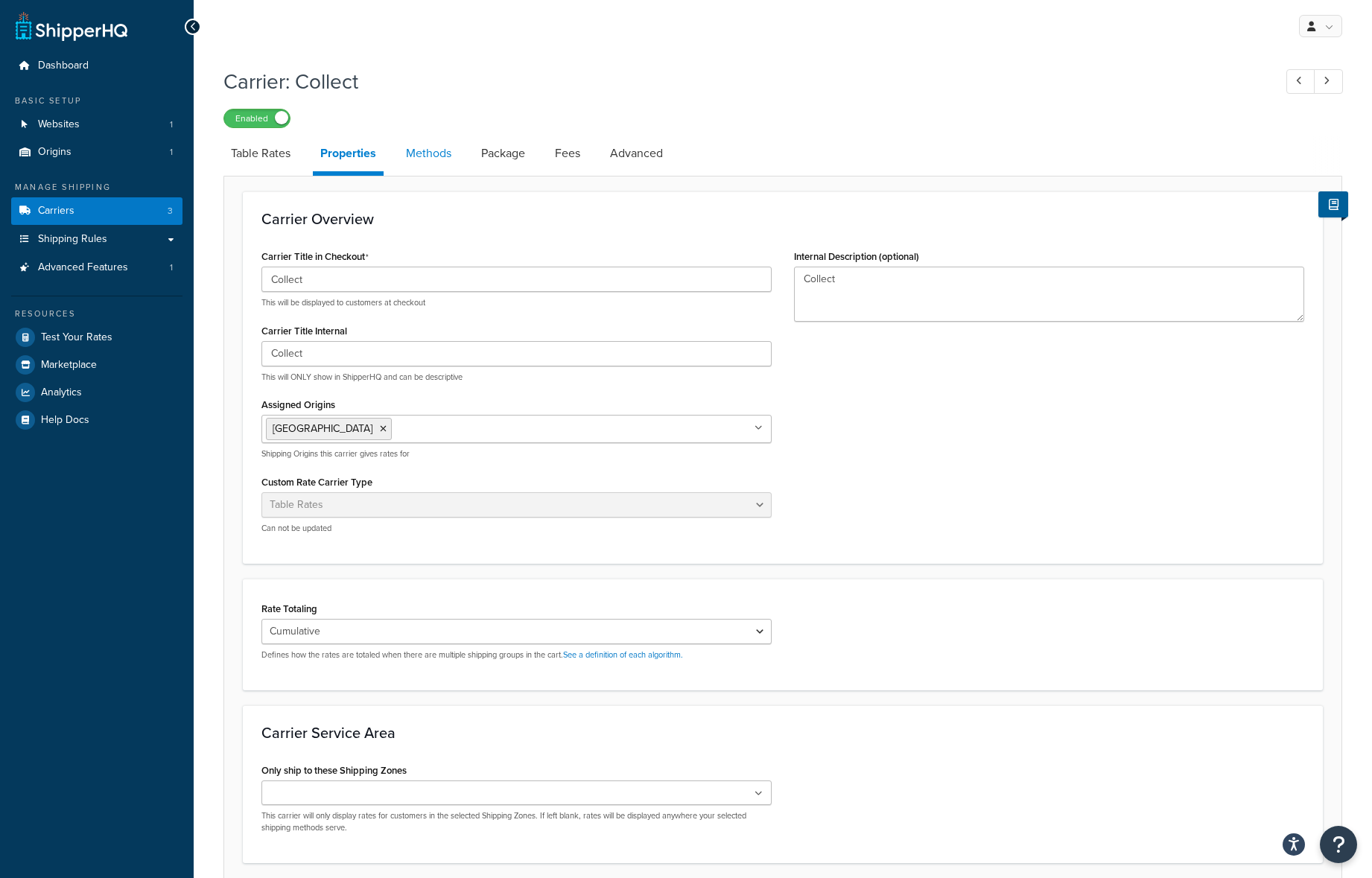
click at [420, 160] on link "Methods" at bounding box center [429, 153] width 60 height 35
select select "25"
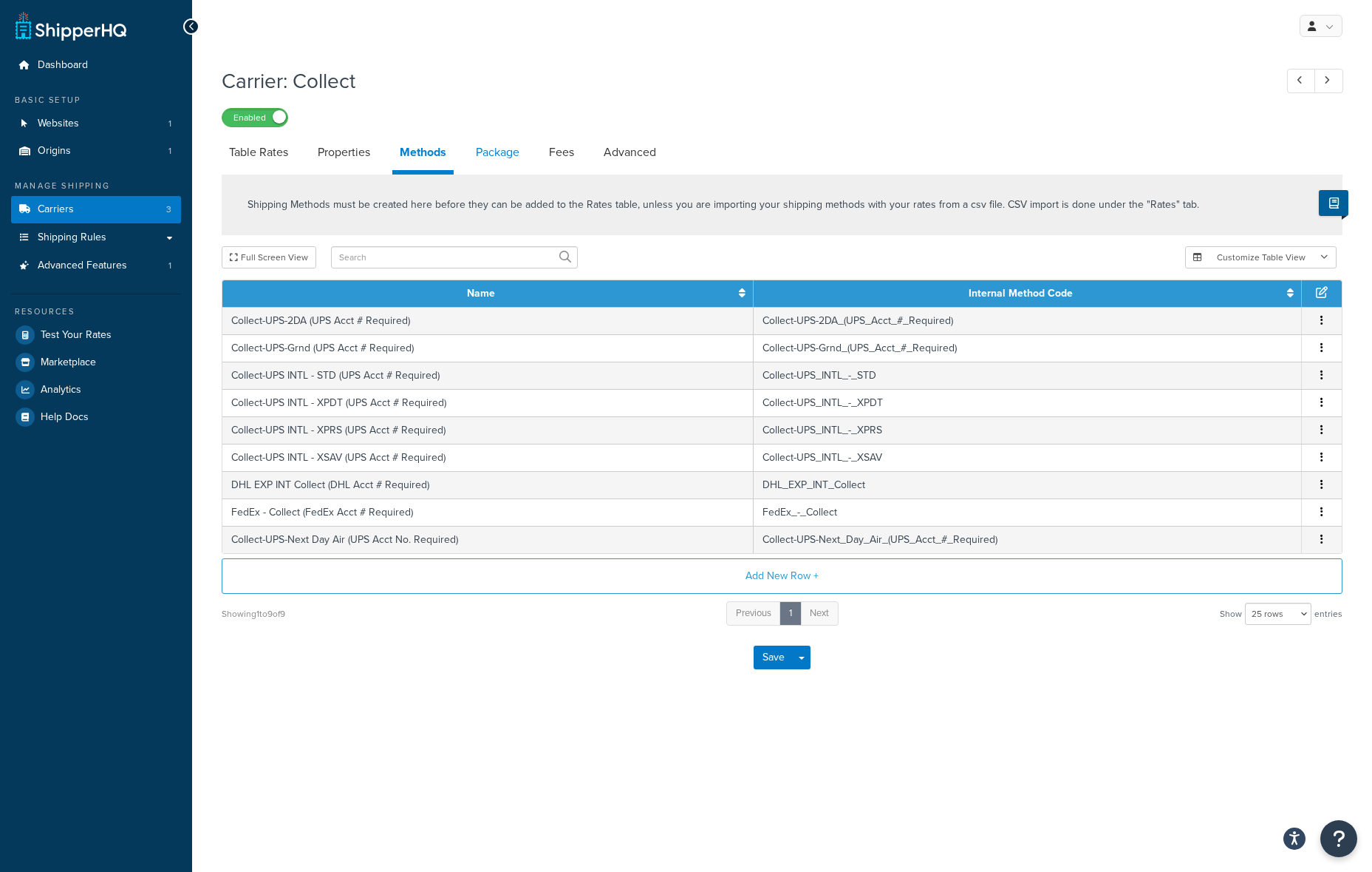
click at [505, 161] on link "Package" at bounding box center [498, 152] width 58 height 35
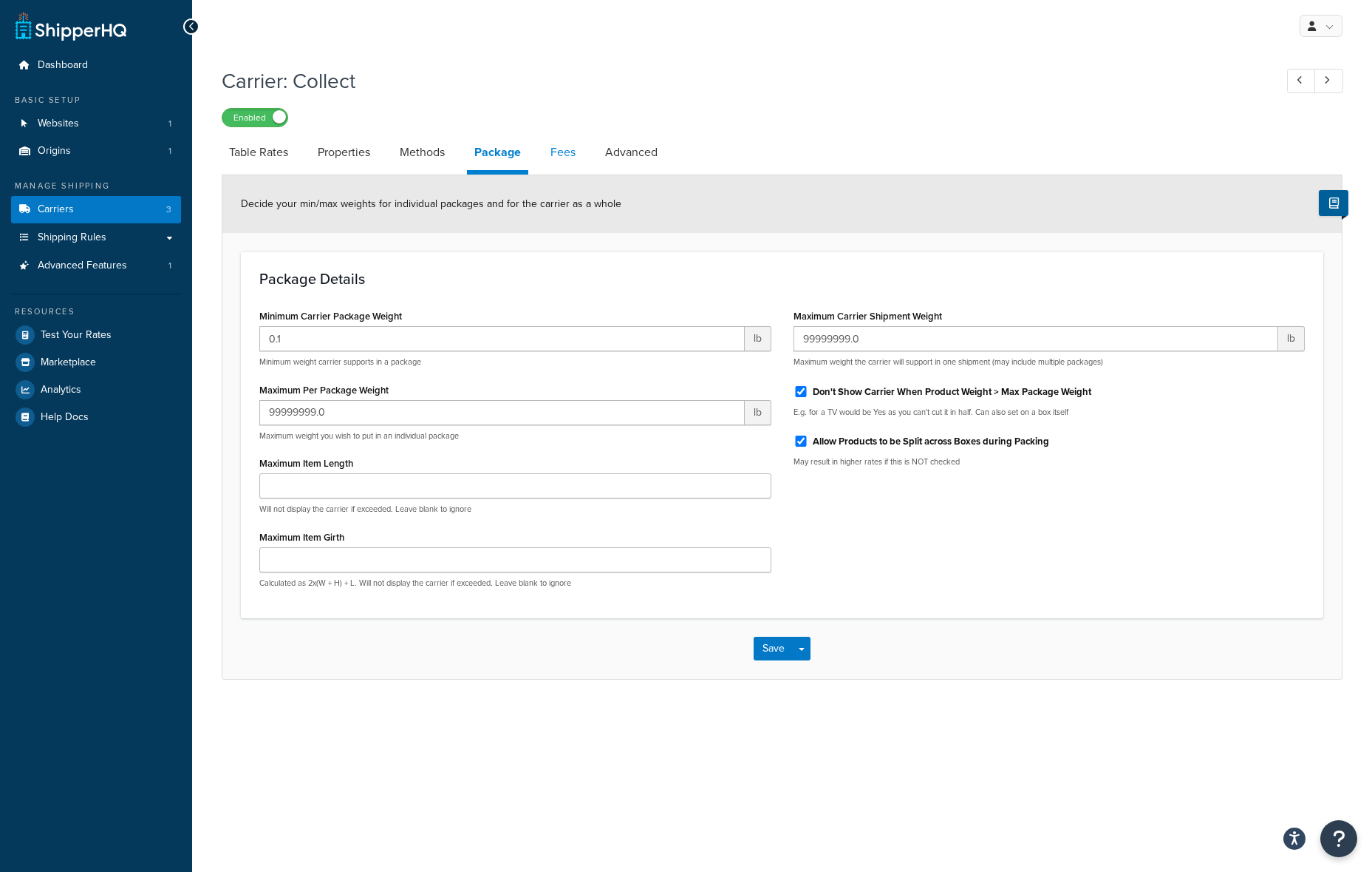
click at [573, 153] on link "Fees" at bounding box center [563, 152] width 40 height 35
select select "AFTER"
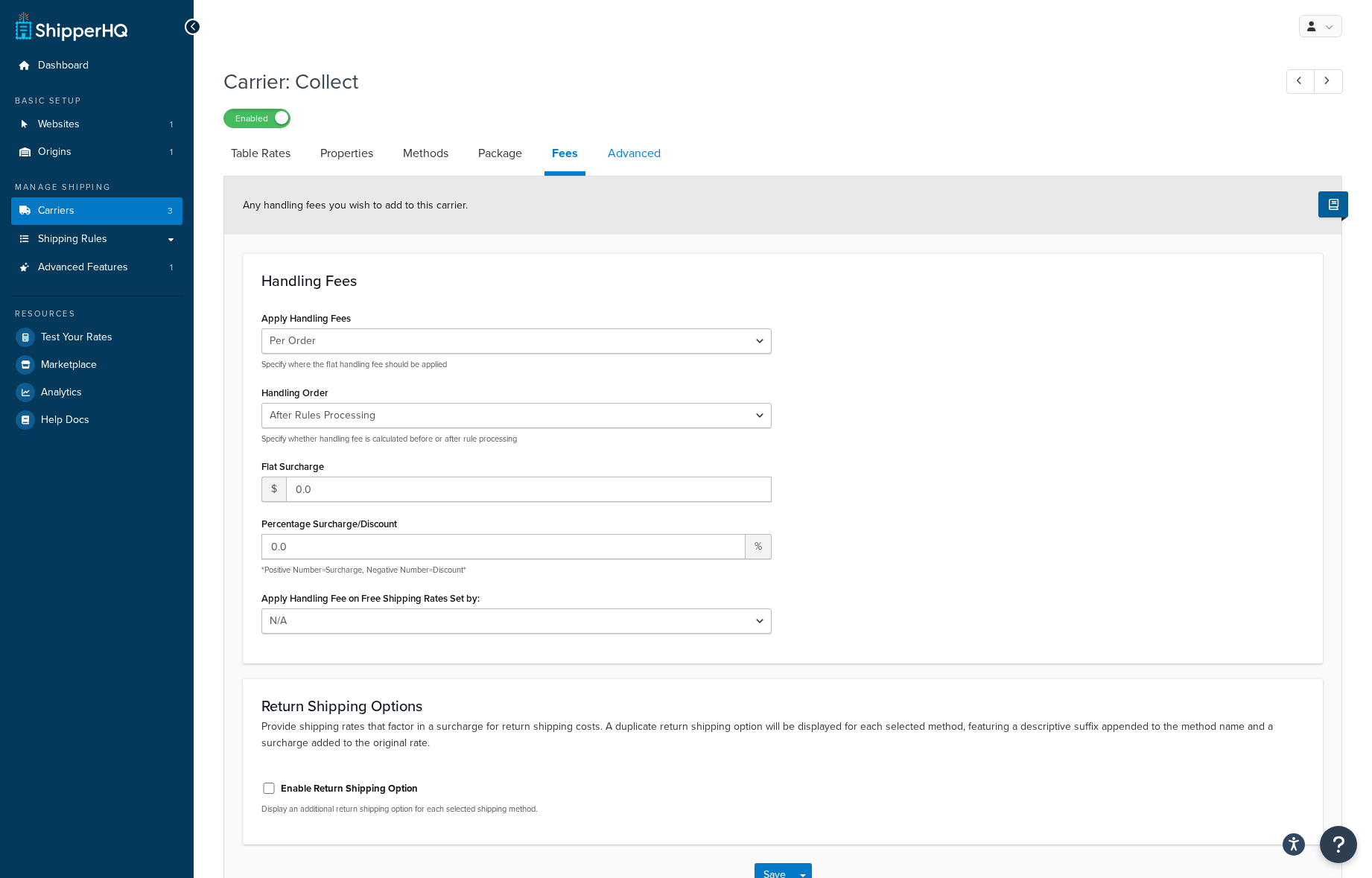
click at [655, 159] on link "Advanced" at bounding box center [634, 153] width 67 height 35
select select "false"
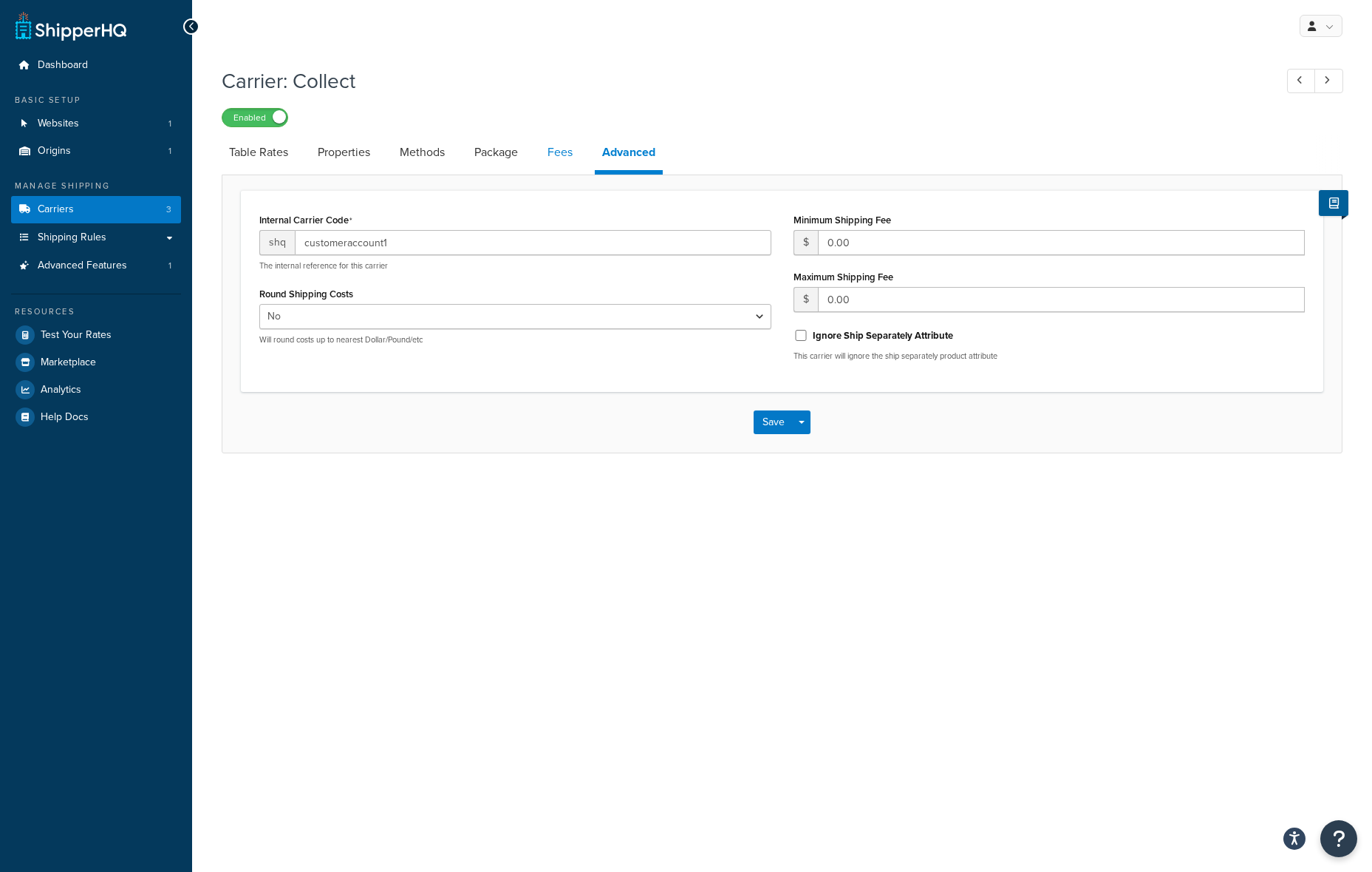
click at [551, 148] on link "Fees" at bounding box center [559, 152] width 40 height 35
select select "AFTER"
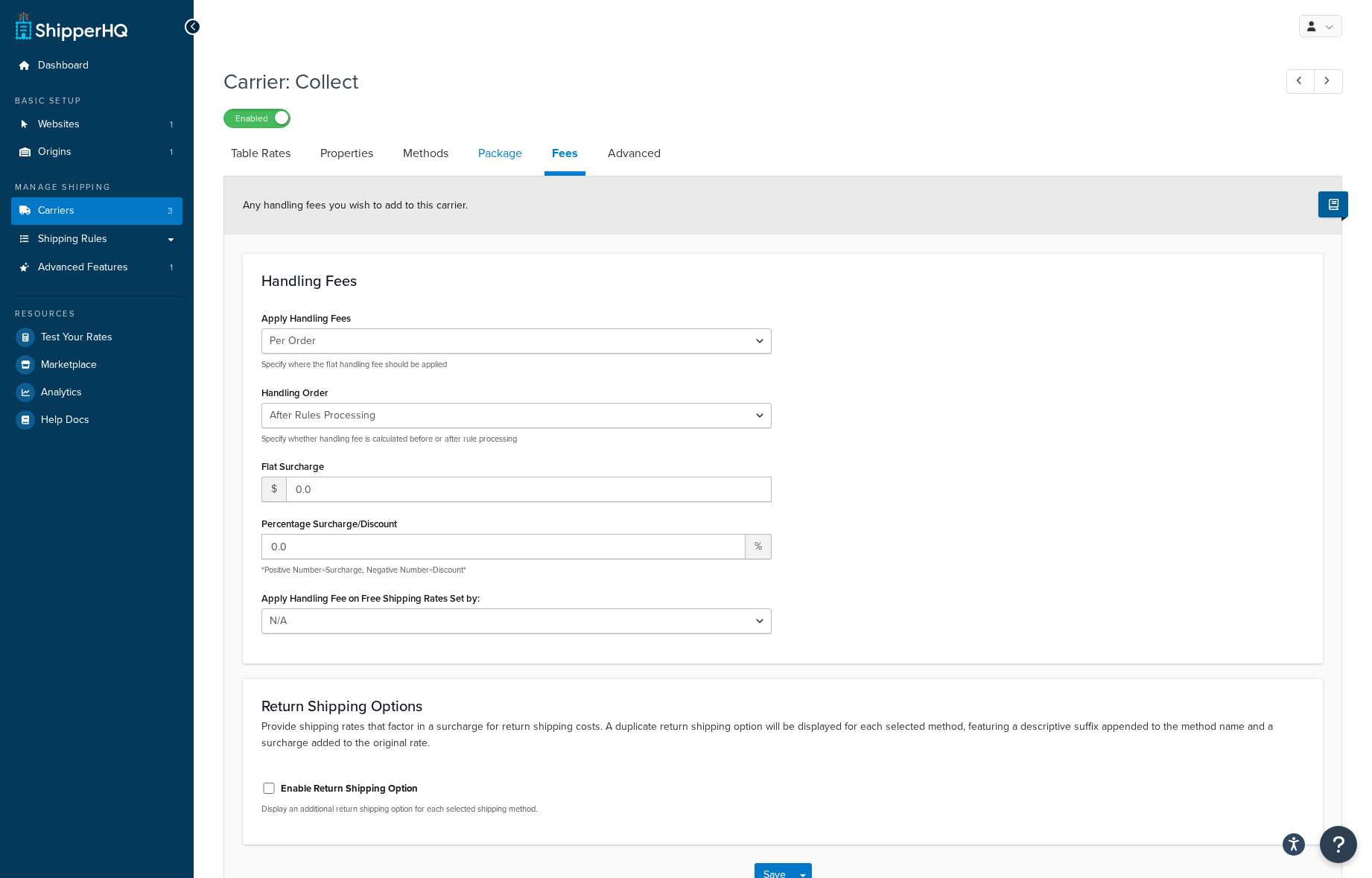
click at [487, 148] on link "Package" at bounding box center [500, 153] width 58 height 35
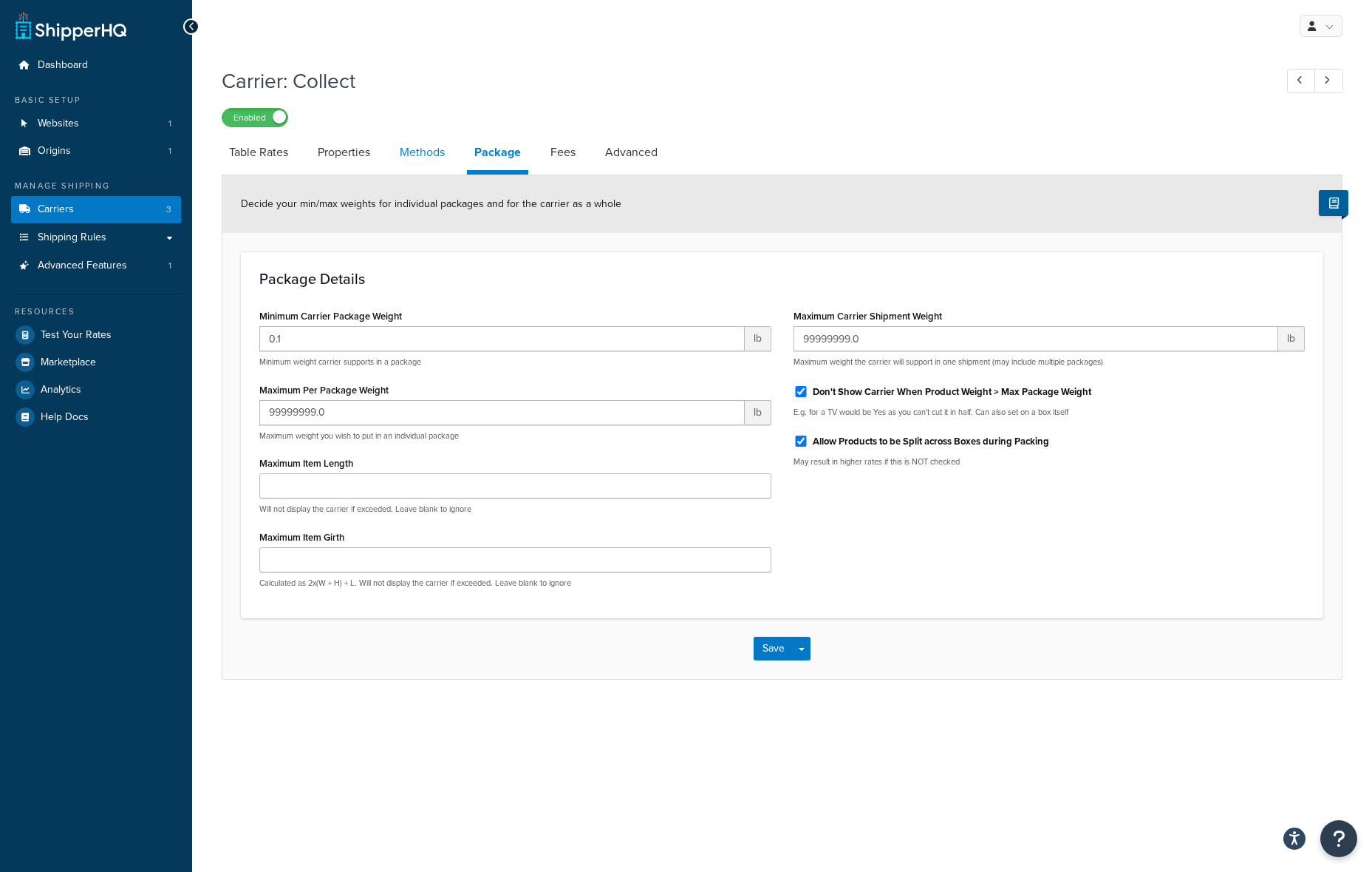
click at [417, 143] on link "Methods" at bounding box center [422, 152] width 60 height 35
select select "25"
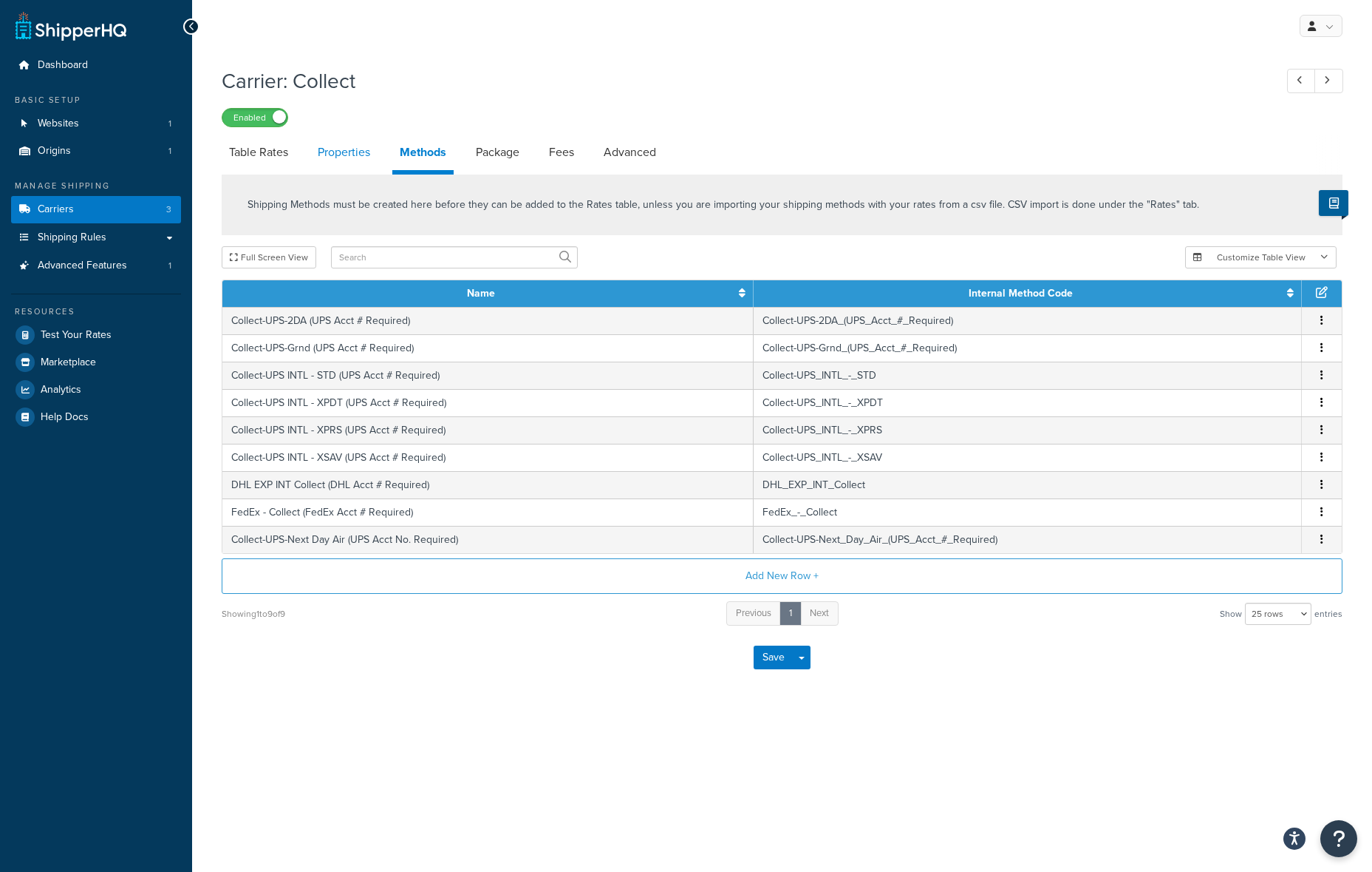
click at [345, 147] on link "Properties" at bounding box center [344, 152] width 67 height 35
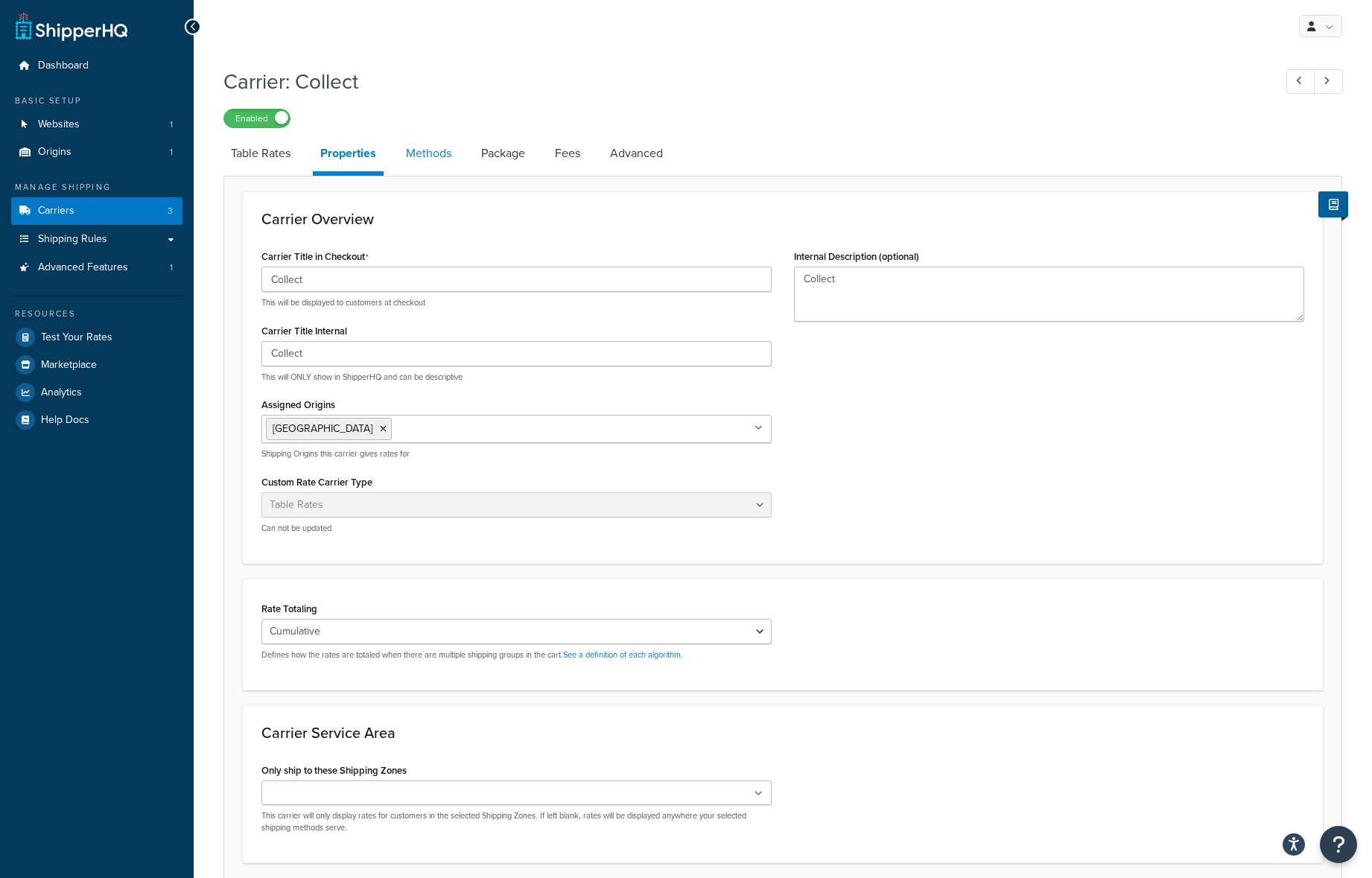
click at [418, 149] on link "Methods" at bounding box center [429, 153] width 60 height 35
select select "25"
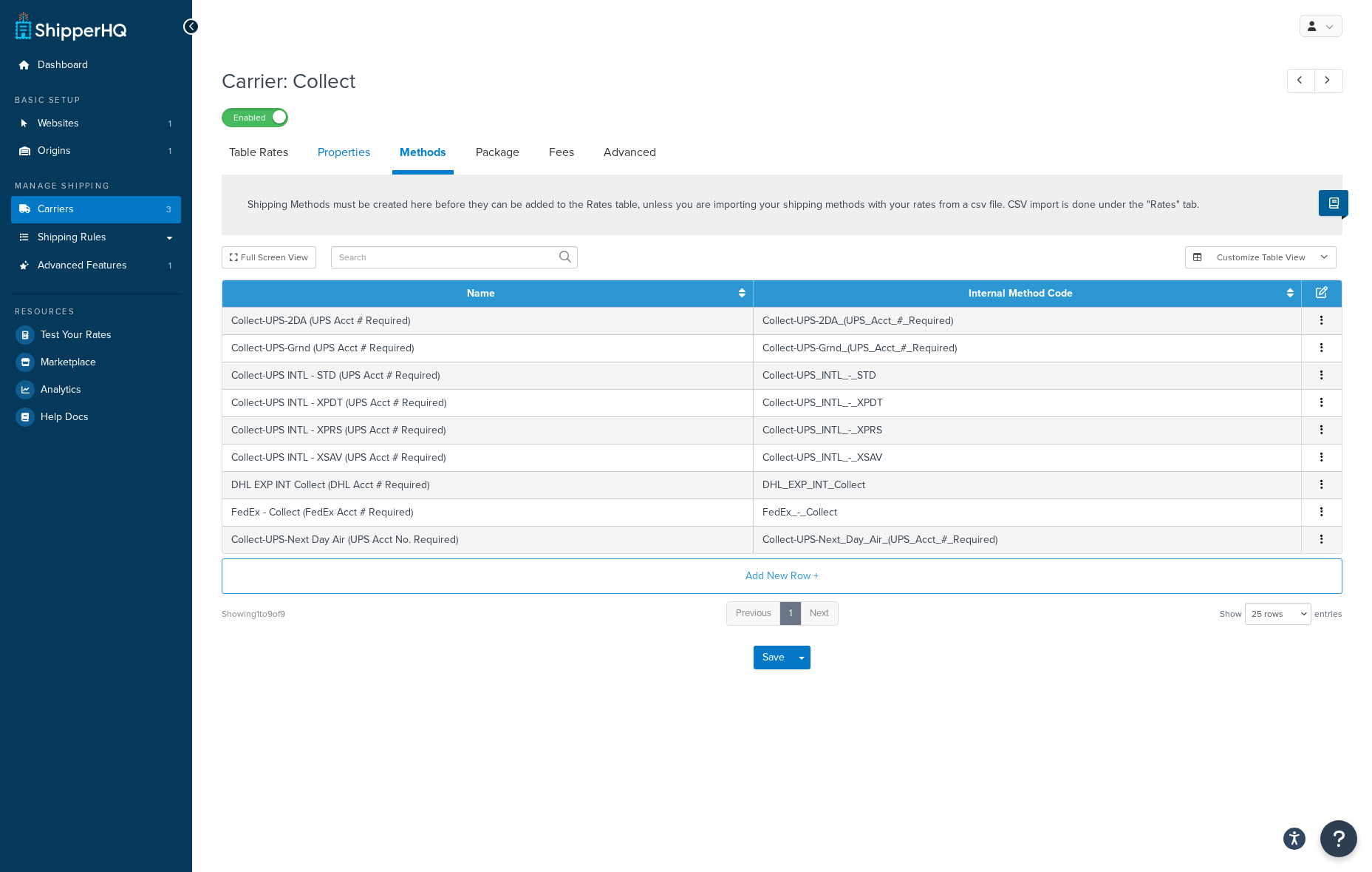
click at [345, 150] on link "Properties" at bounding box center [344, 152] width 67 height 35
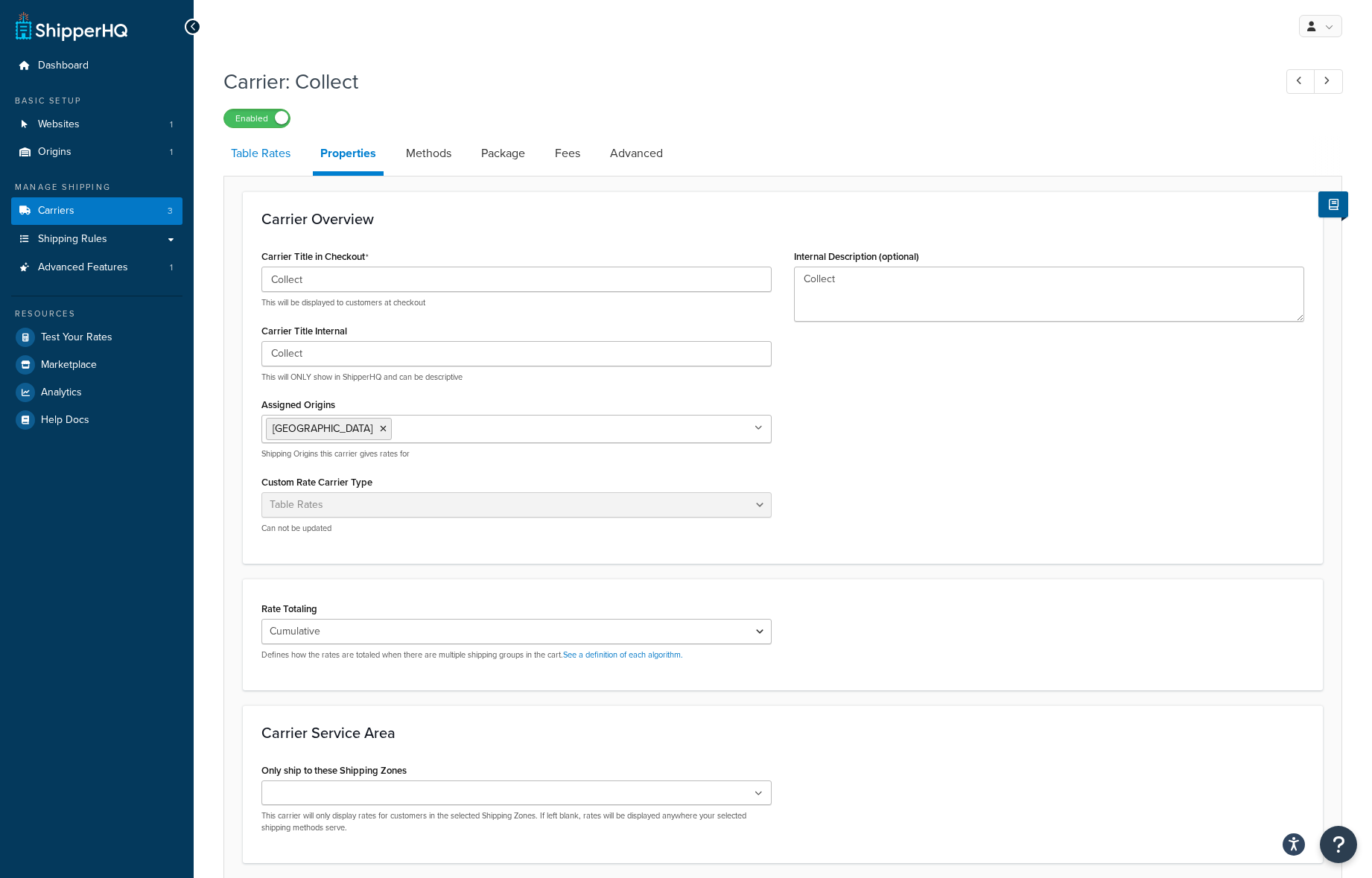
click at [280, 152] on link "Table Rates" at bounding box center [261, 153] width 74 height 35
select select "25"
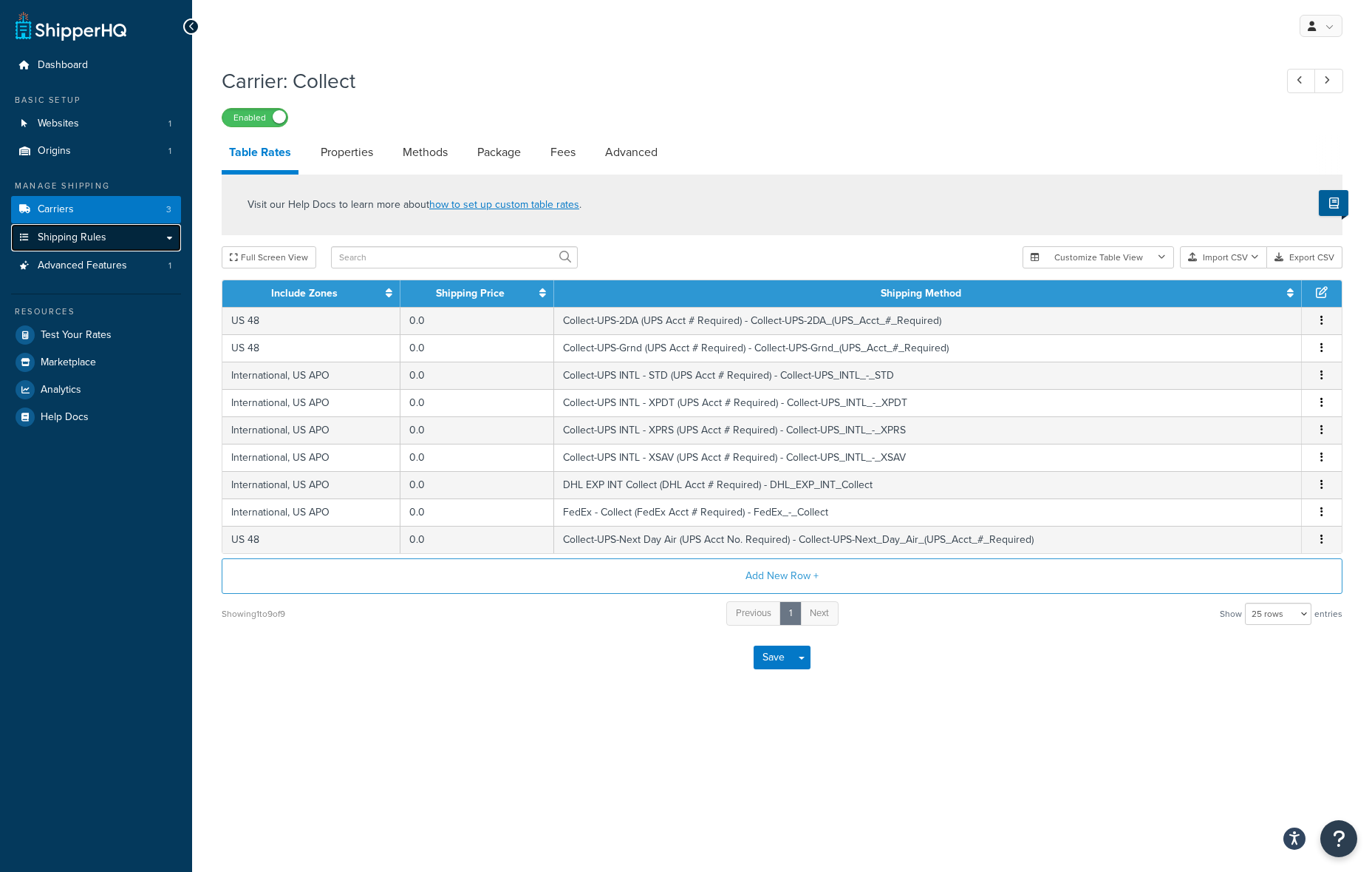
click at [88, 237] on span "Shipping Rules" at bounding box center [72, 238] width 69 height 12
click at [90, 216] on link "Carriers 3" at bounding box center [96, 209] width 170 height 27
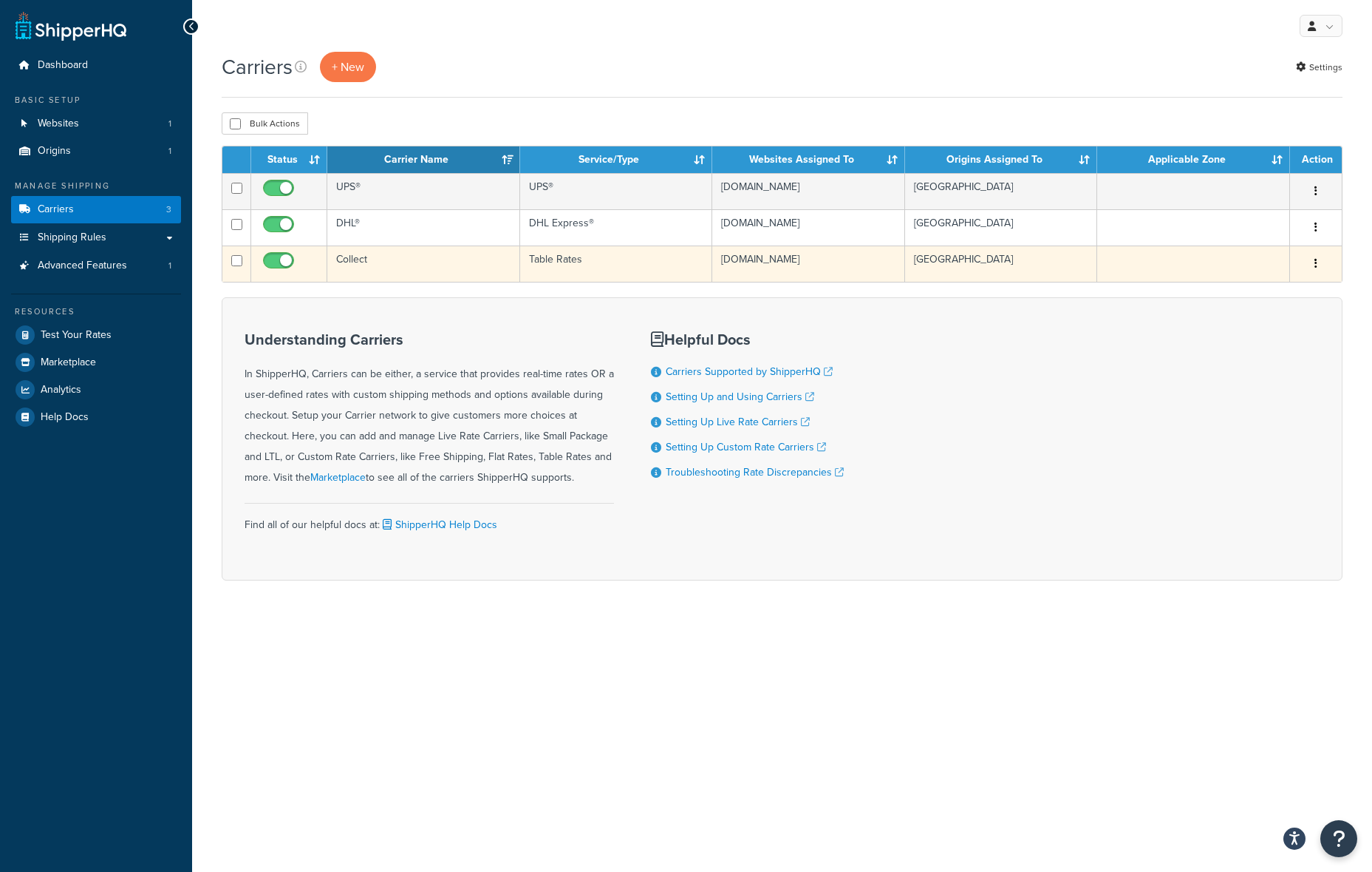
click at [279, 260] on input "checkbox" at bounding box center [281, 264] width 40 height 18
click at [271, 260] on input "checkbox" at bounding box center [281, 264] width 40 height 18
click at [284, 260] on input "checkbox" at bounding box center [281, 264] width 40 height 18
checkbox input "true"
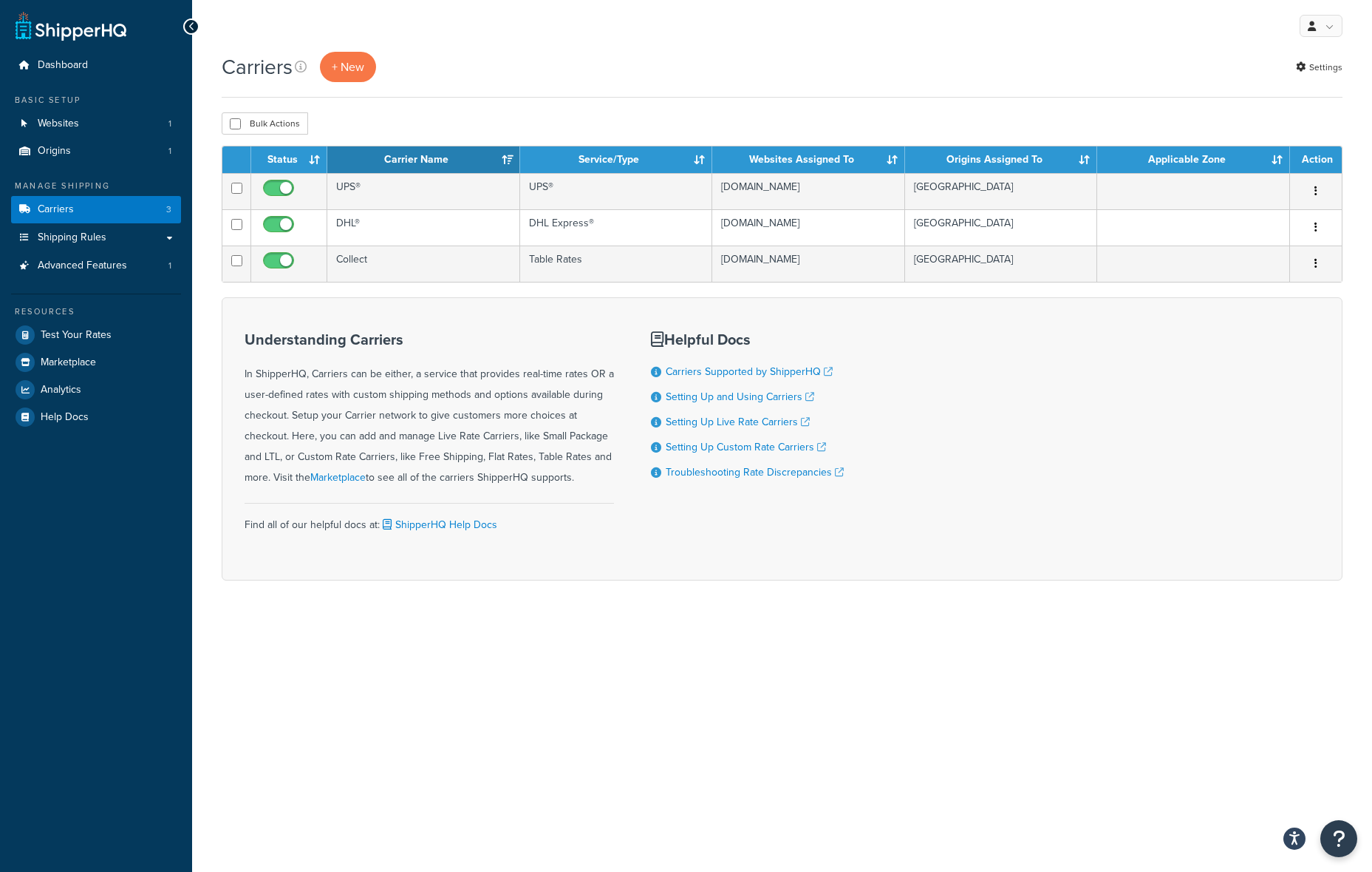
click at [377, 322] on div "Understanding Carriers In ShipperHQ, Carriers can be either, a service that pro…" at bounding box center [429, 439] width 369 height 238
click at [566, 121] on div "Bulk Actions Duplicate Delete" at bounding box center [782, 123] width 1121 height 22
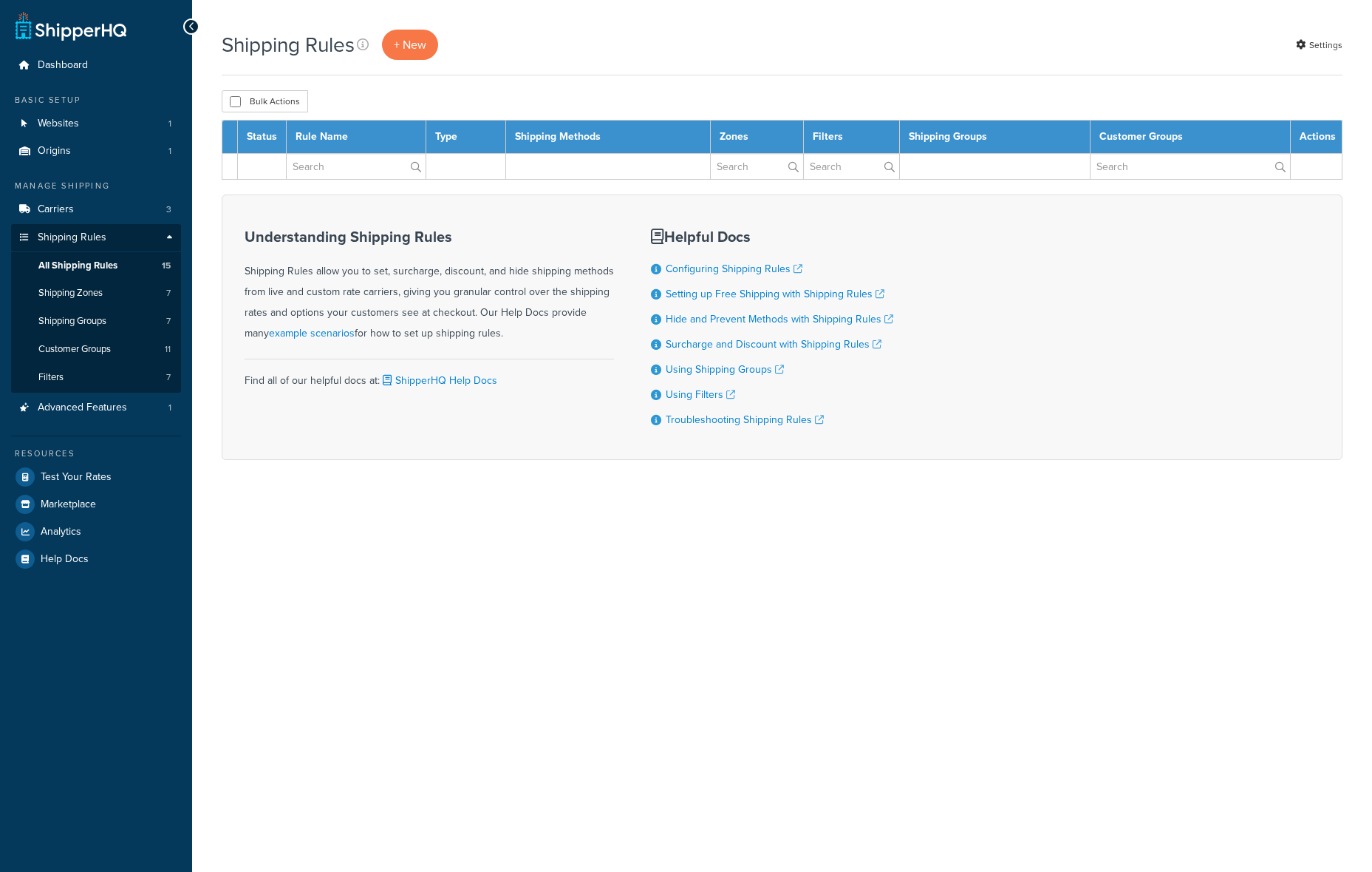
select select "50"
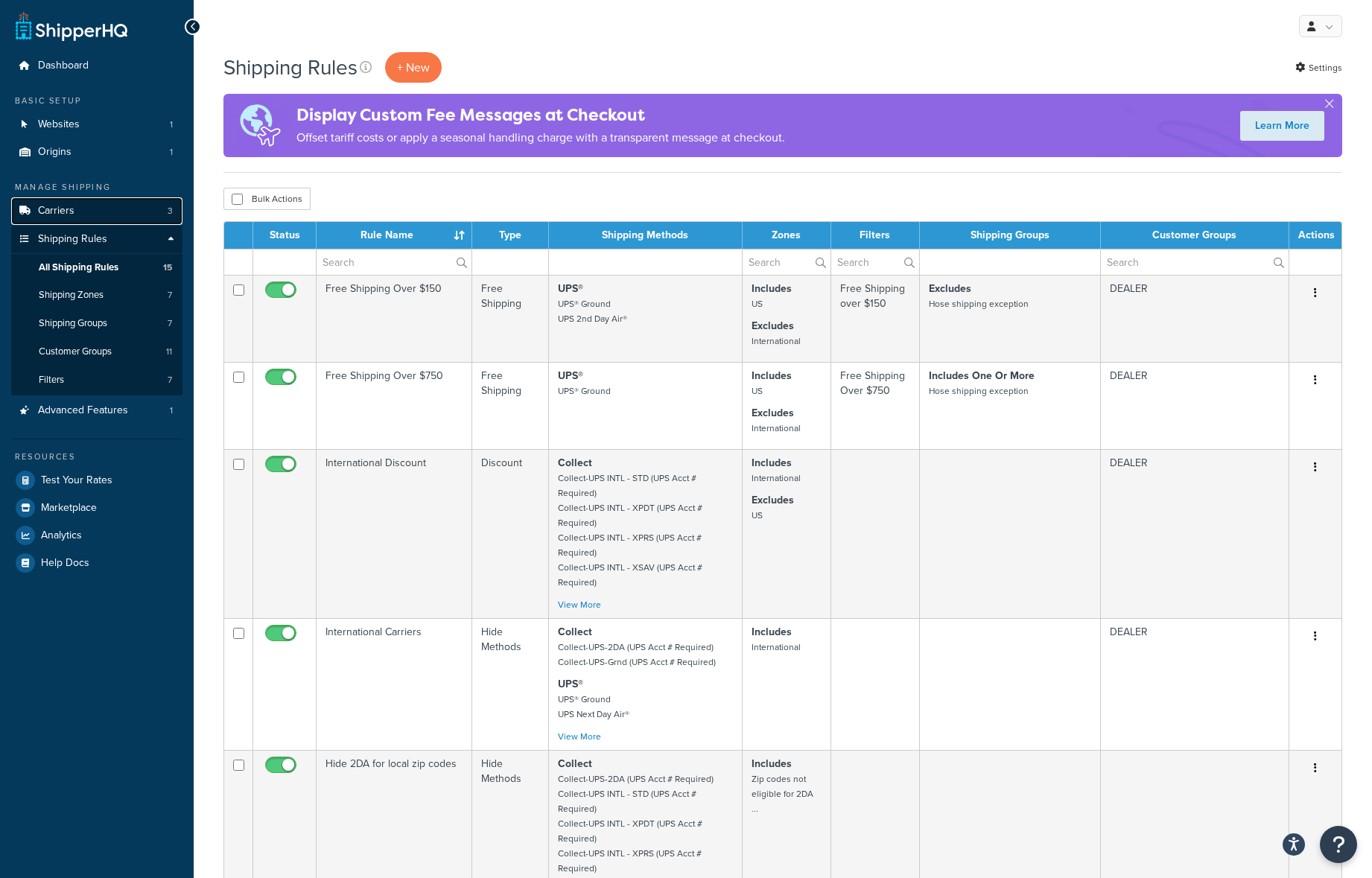
click at [65, 218] on link "Carriers 3" at bounding box center [97, 211] width 171 height 27
